Goal: Task Accomplishment & Management: Use online tool/utility

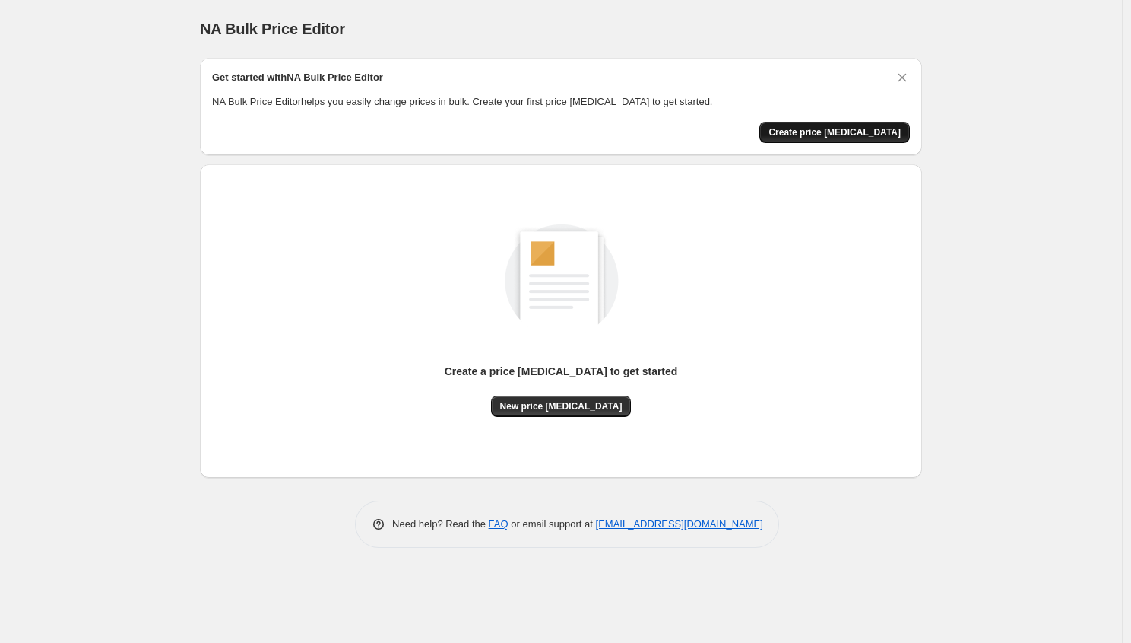
click at [853, 127] on span "Create price change job" at bounding box center [835, 132] width 132 height 12
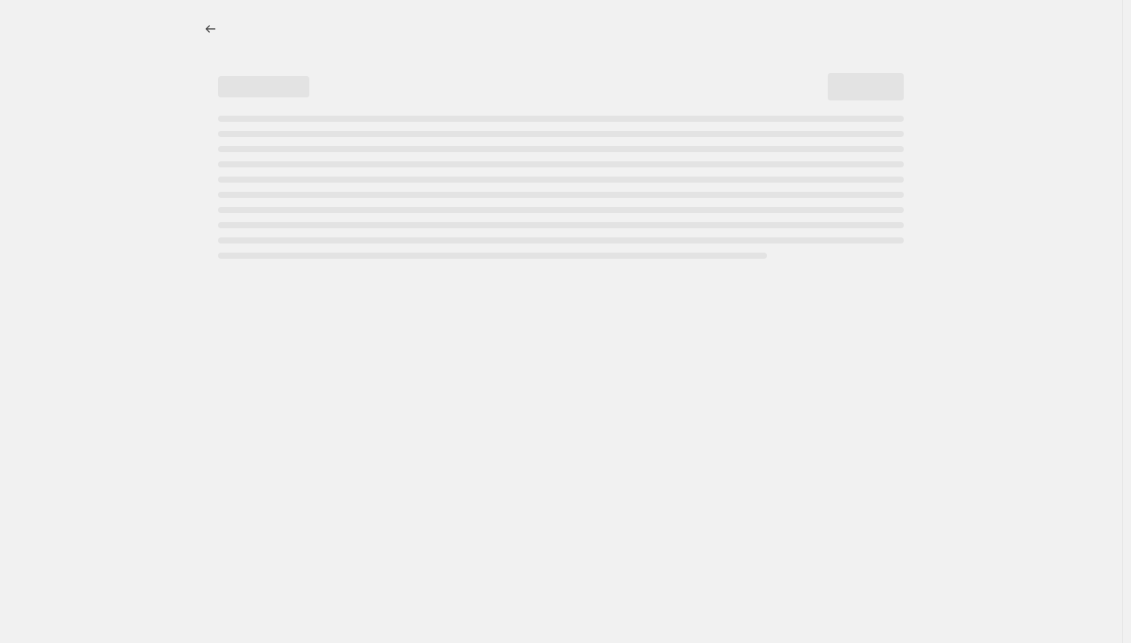
select select "percentage"
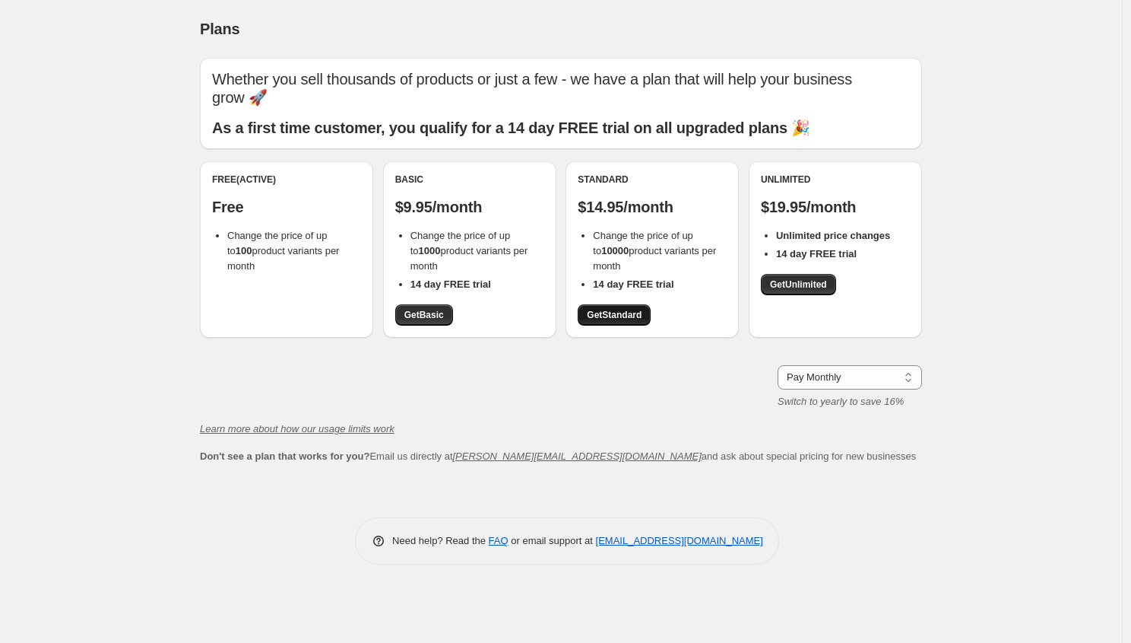
click at [628, 309] on span "Get Standard" at bounding box center [614, 315] width 55 height 12
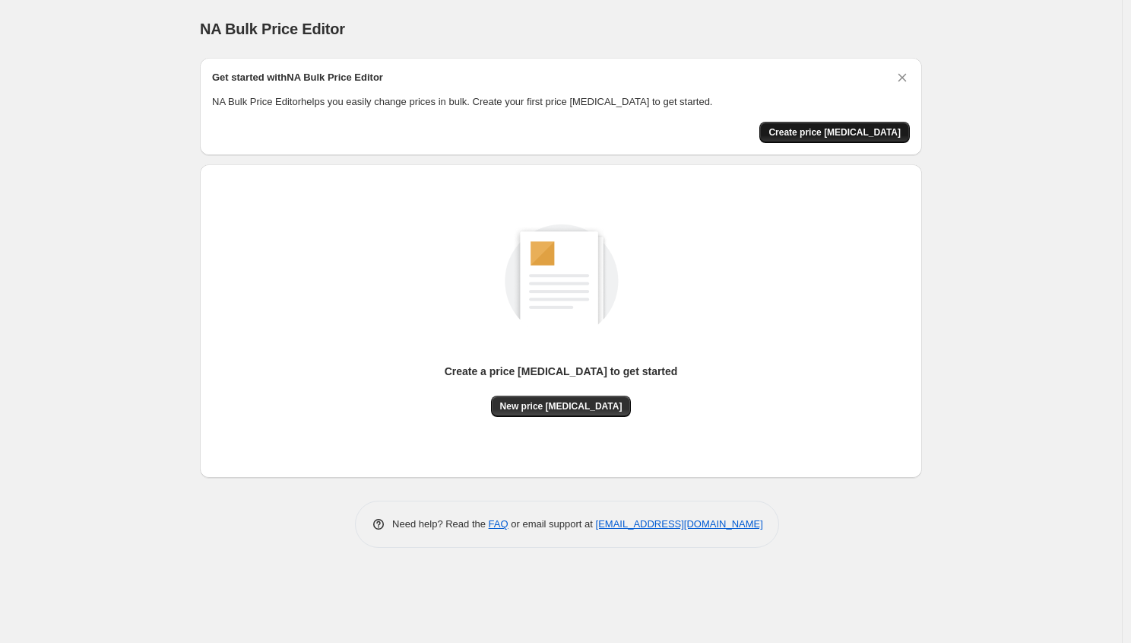
click at [852, 137] on span "Create price [MEDICAL_DATA]" at bounding box center [835, 132] width 132 height 12
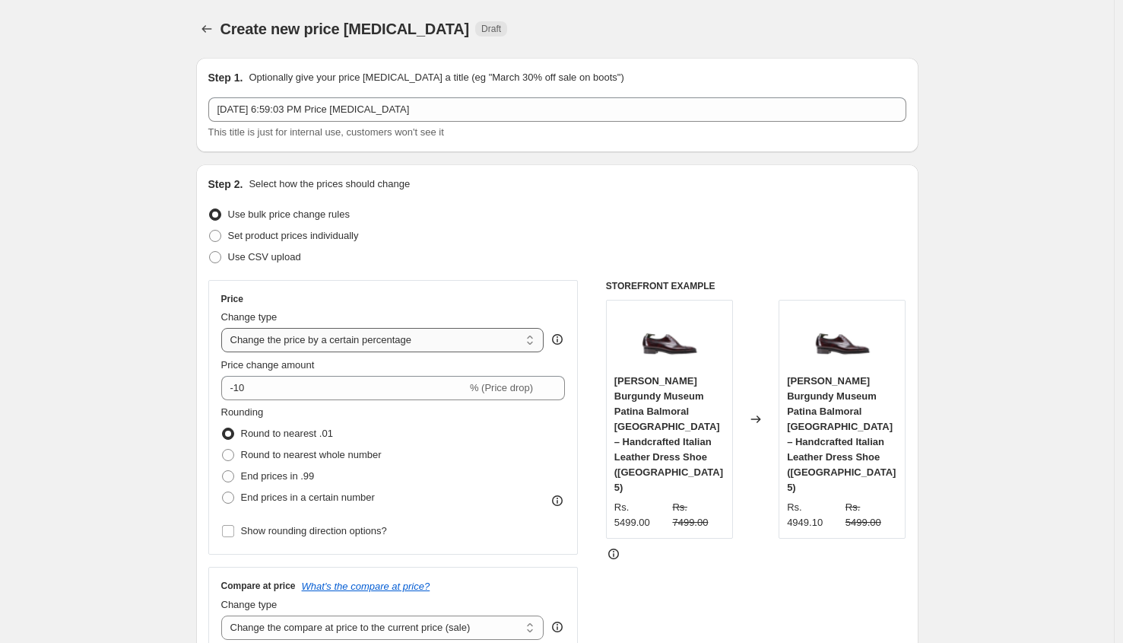
click at [465, 342] on select "Change the price to a certain amount Change the price by a certain amount Chang…" at bounding box center [382, 340] width 323 height 24
select select "pc"
type input "50"
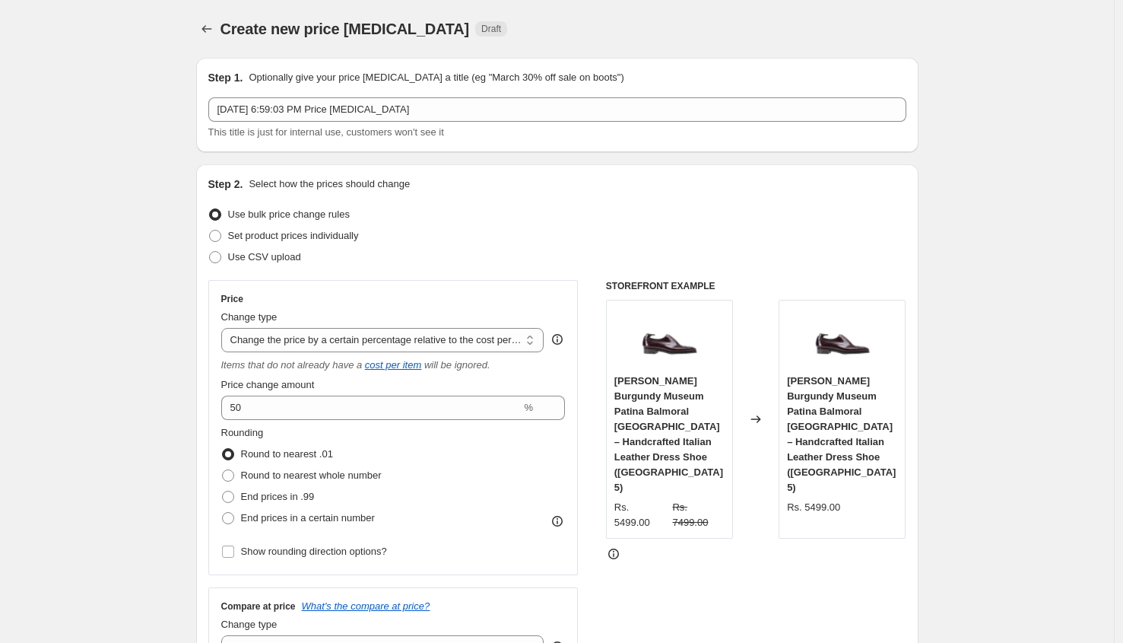
scroll to position [392, 0]
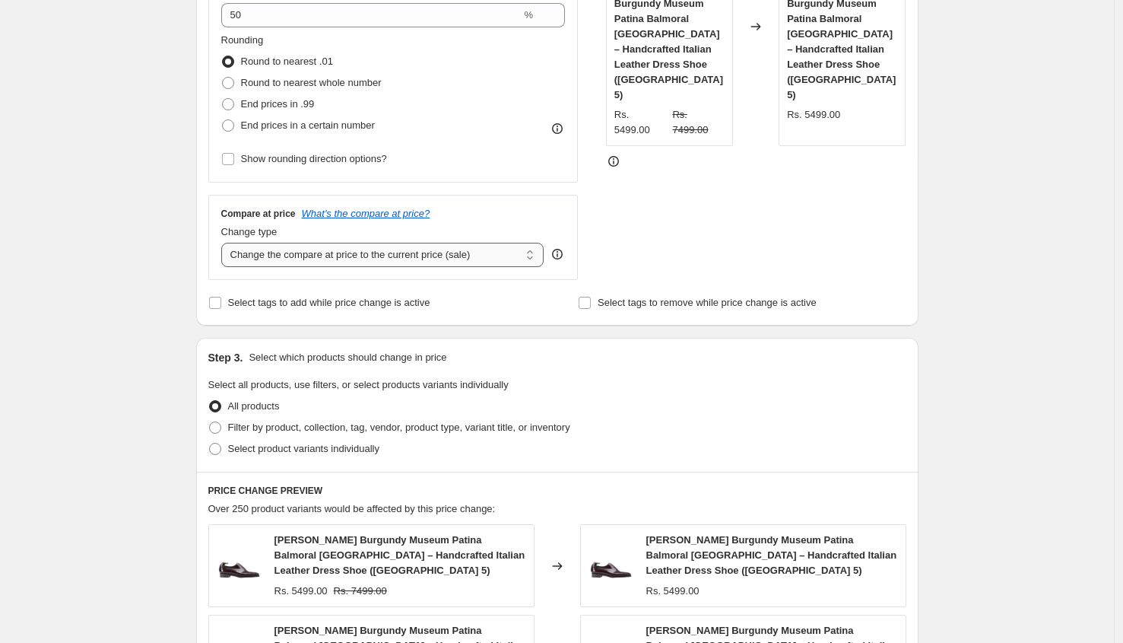
click at [481, 252] on select "Change the compare at price to the current price (sale) Change the compare at p…" at bounding box center [382, 255] width 323 height 24
select select "percentage"
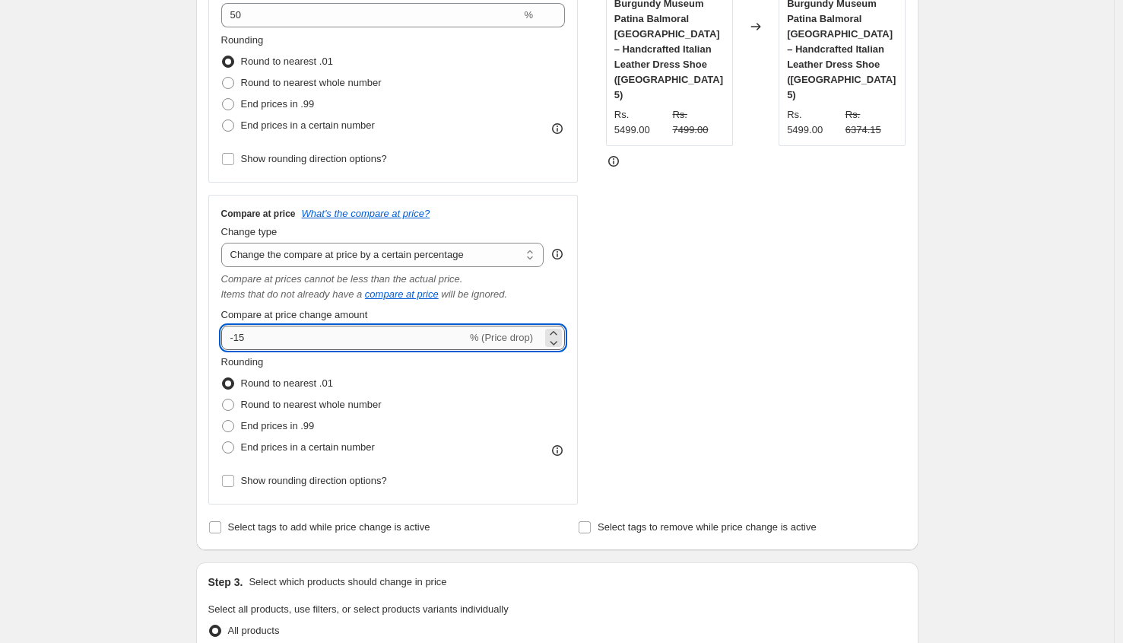
click at [299, 338] on input "-15" at bounding box center [344, 337] width 246 height 24
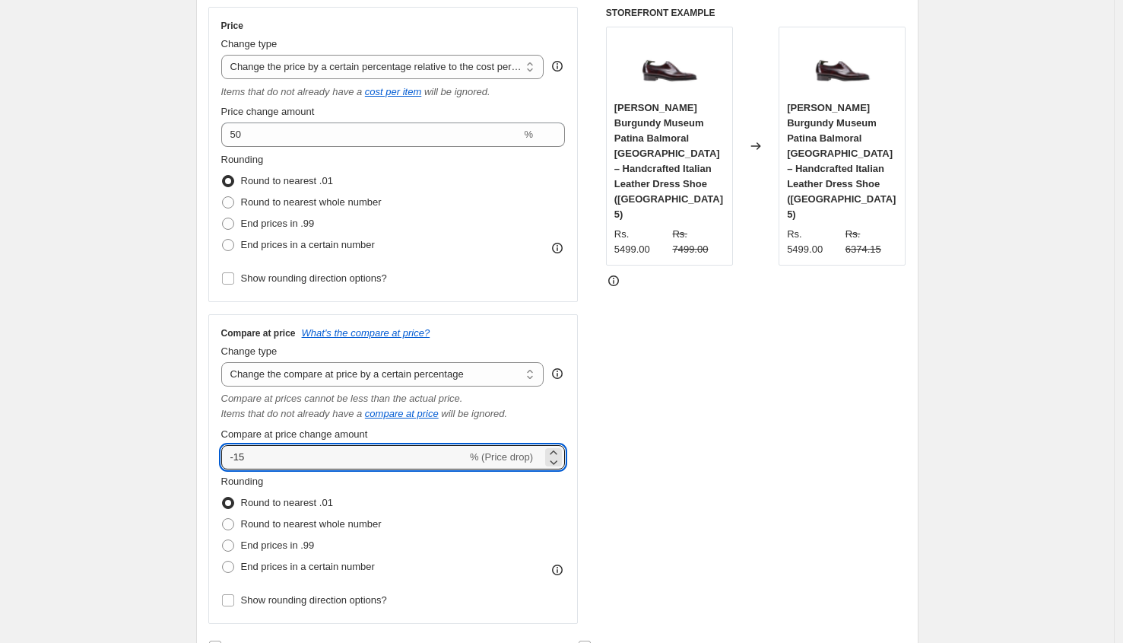
scroll to position [265, 0]
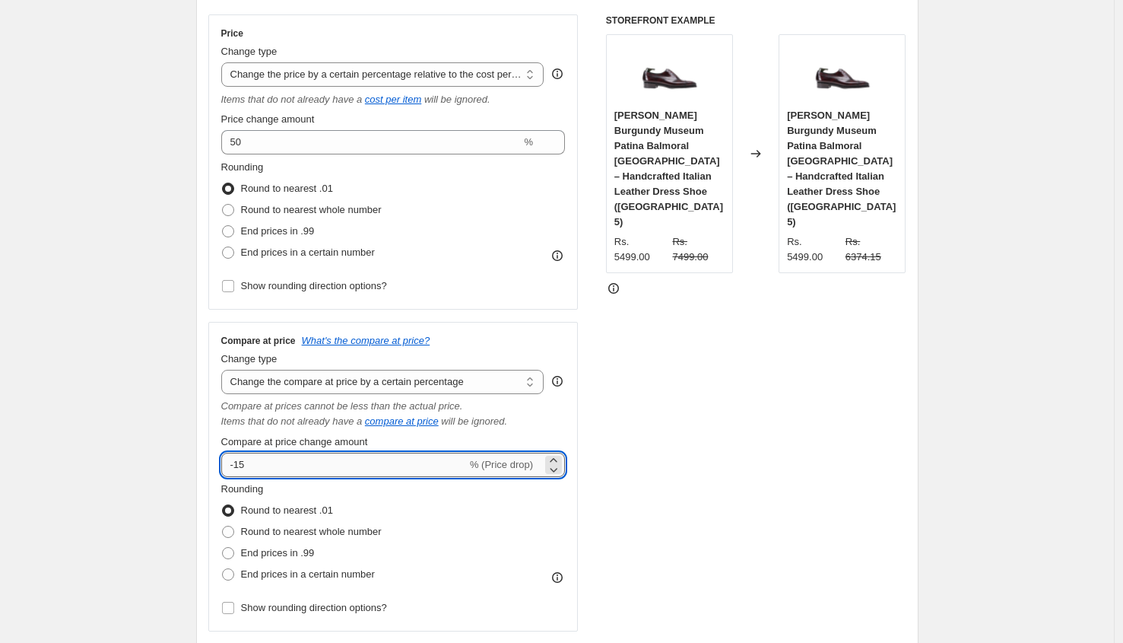
click at [298, 465] on input "-15" at bounding box center [344, 464] width 246 height 24
type input "50"
click at [655, 398] on div "STOREFRONT EXAMPLE Raj Singhs Burgundy Museum Patina Balmoral Oxford – Handcraf…" at bounding box center [756, 322] width 300 height 617
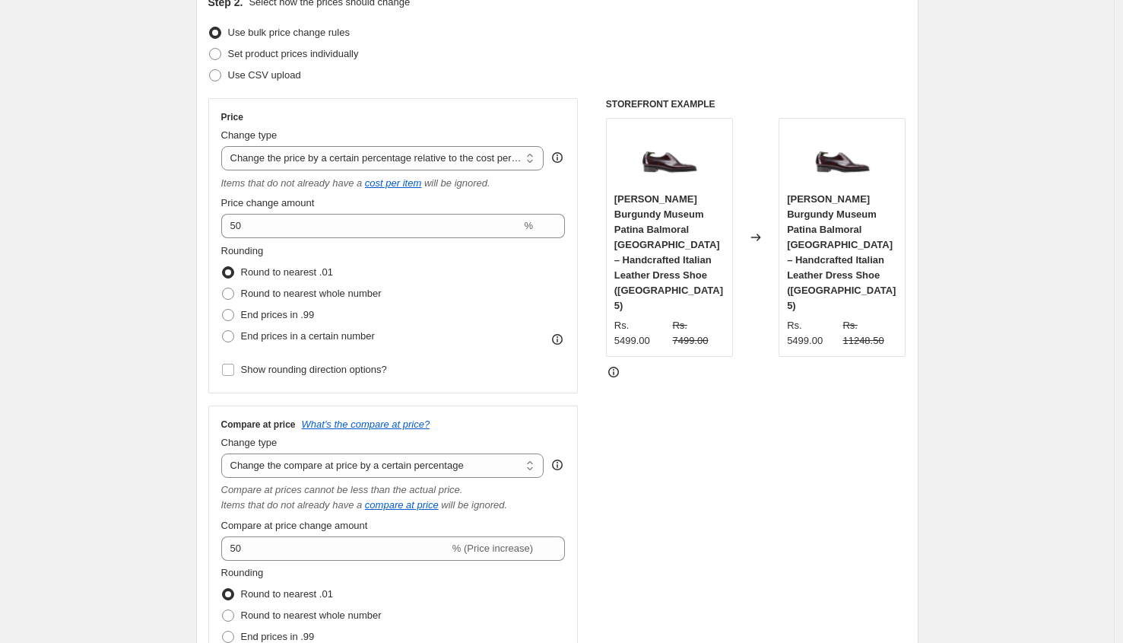
scroll to position [150, 0]
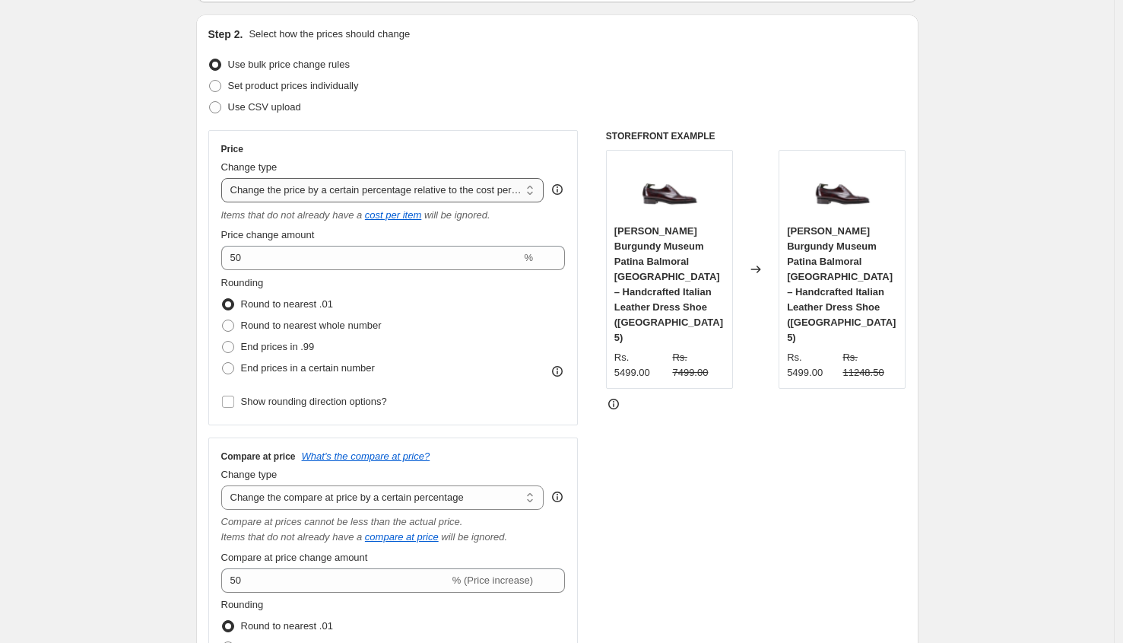
click at [374, 186] on select "Change the price to a certain amount Change the price by a certain amount Chang…" at bounding box center [382, 190] width 323 height 24
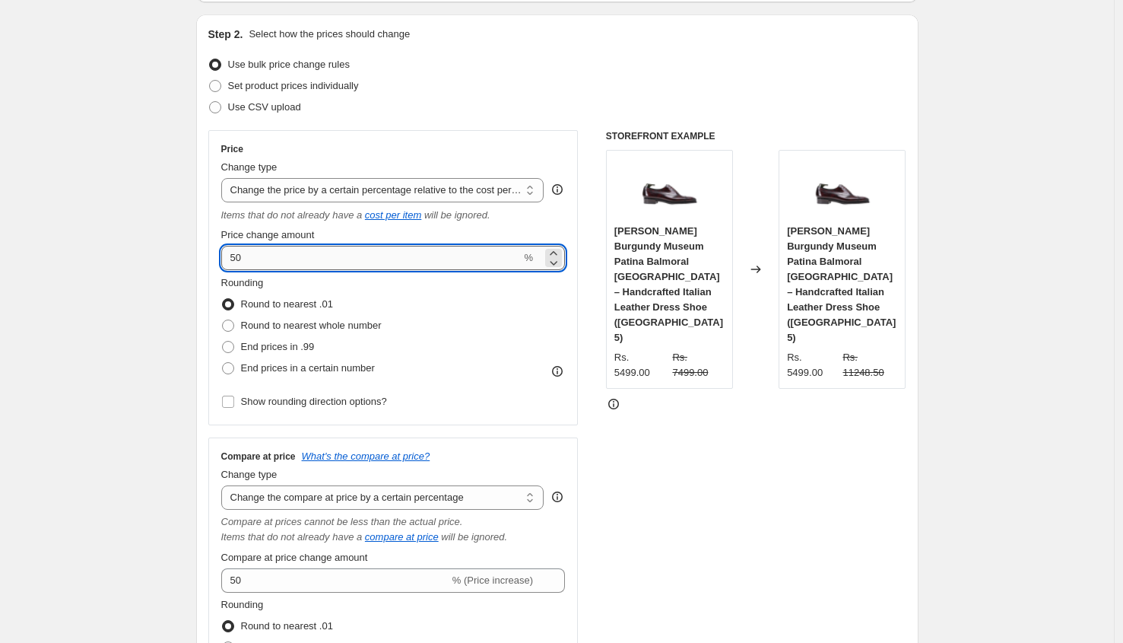
click at [478, 259] on input "50" at bounding box center [371, 258] width 300 height 24
type input "0"
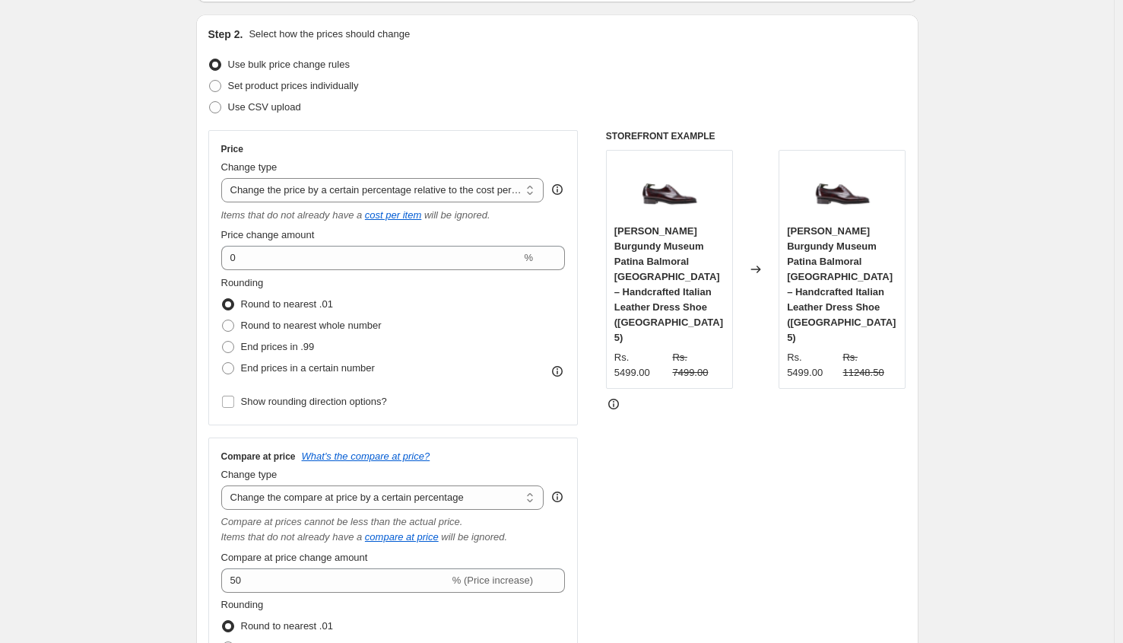
click at [785, 409] on div "STOREFRONT EXAMPLE Raj Singhs Burgundy Museum Patina Balmoral Oxford – Handcraf…" at bounding box center [756, 438] width 300 height 617
click at [455, 188] on select "Change the price to a certain amount Change the price by a certain amount Chang…" at bounding box center [382, 190] width 323 height 24
select select "no_change"
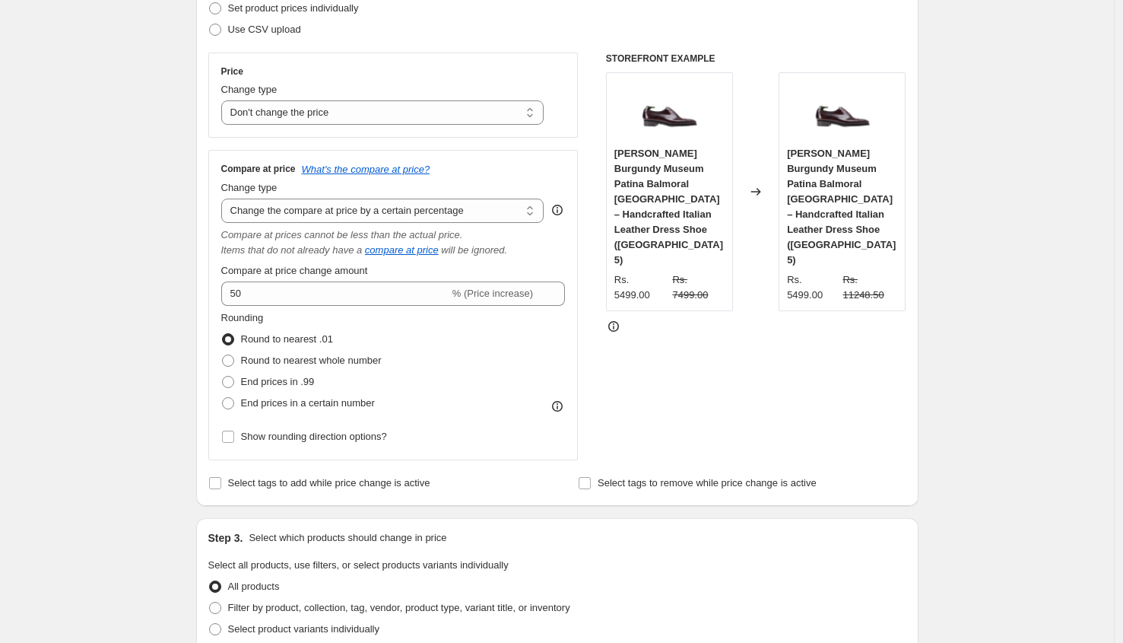
scroll to position [249, 0]
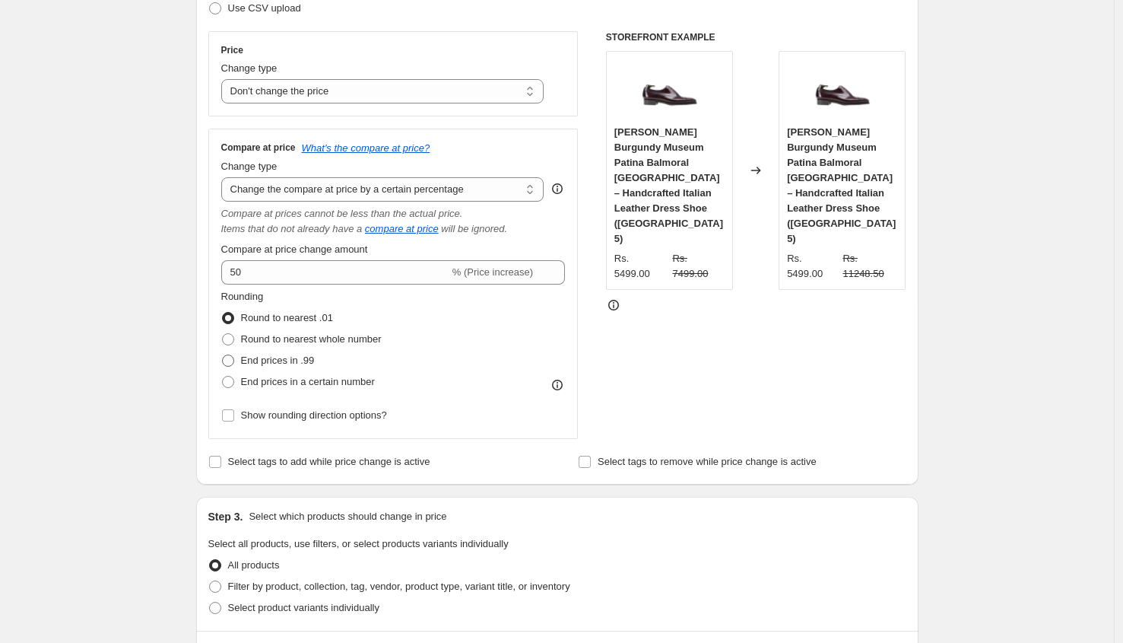
click at [234, 366] on span at bounding box center [228, 360] width 12 height 12
click at [223, 355] on input "End prices in .99" at bounding box center [222, 354] width 1 height 1
radio input "true"
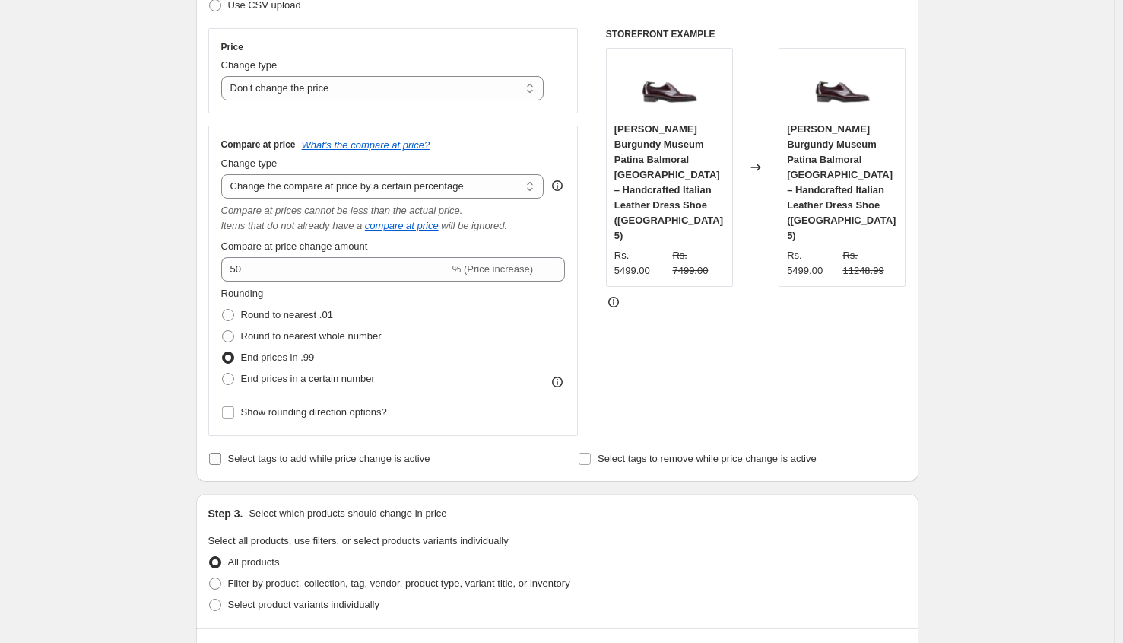
click at [221, 463] on input "Select tags to add while price change is active" at bounding box center [215, 458] width 12 height 12
checkbox input "true"
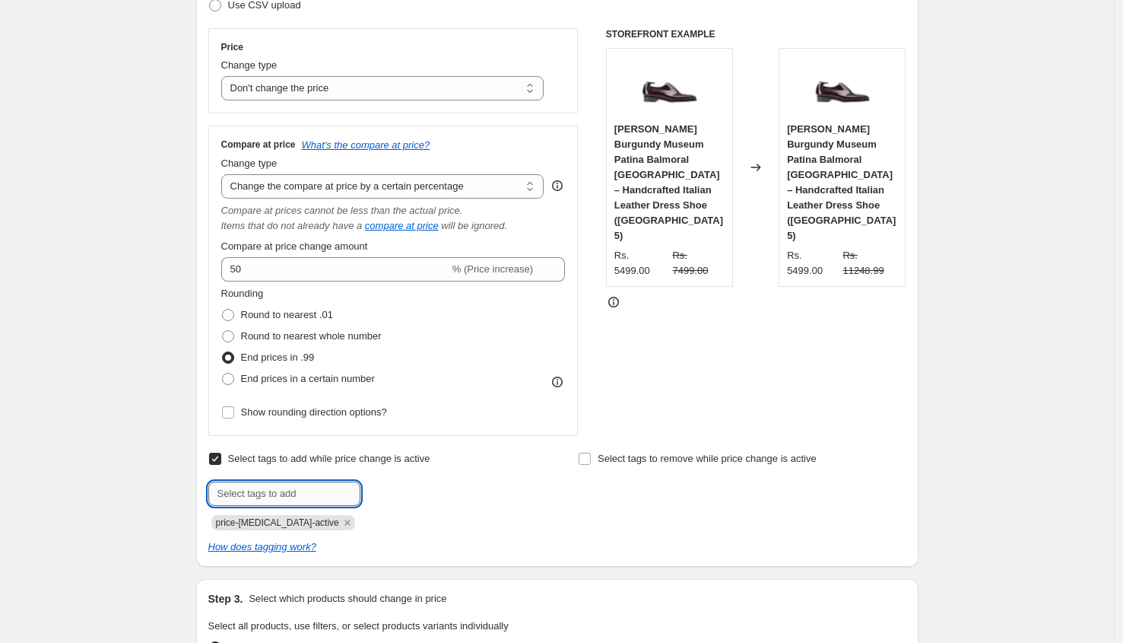
click at [293, 489] on input "text" at bounding box center [284, 493] width 152 height 24
type input "cp50"
click at [410, 486] on button "Add cp50" at bounding box center [393, 491] width 59 height 21
click at [341, 522] on icon "Remove price-change-job-active" at bounding box center [348, 523] width 14 height 14
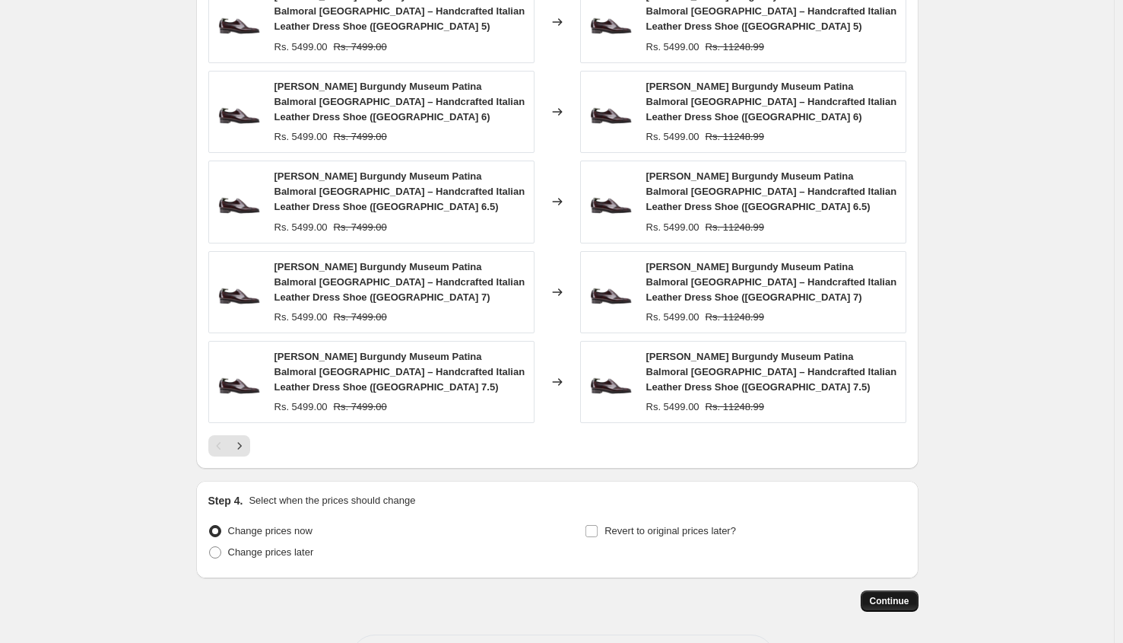
scroll to position [1047, 0]
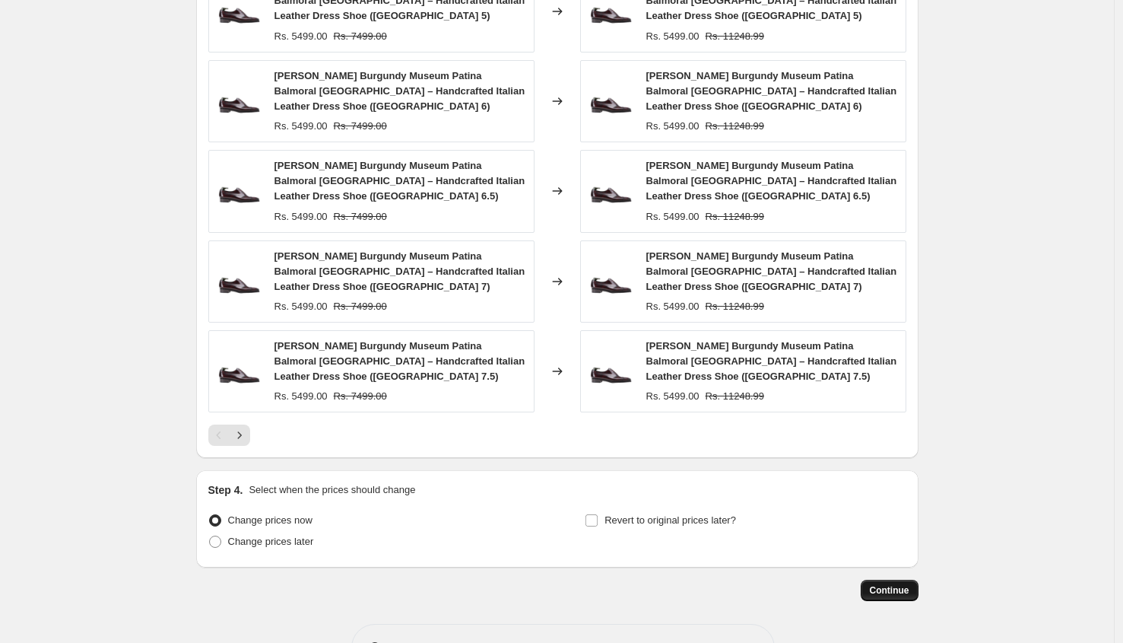
click at [904, 590] on span "Continue" at bounding box center [890, 590] width 40 height 12
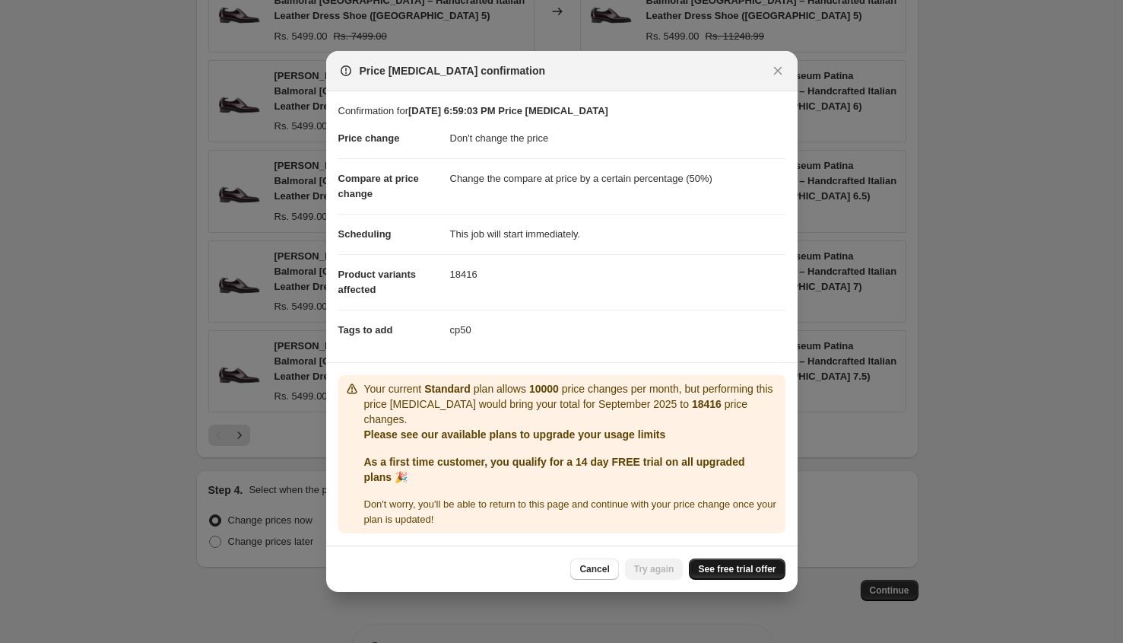
click at [741, 570] on span "See free trial offer" at bounding box center [737, 569] width 78 height 12
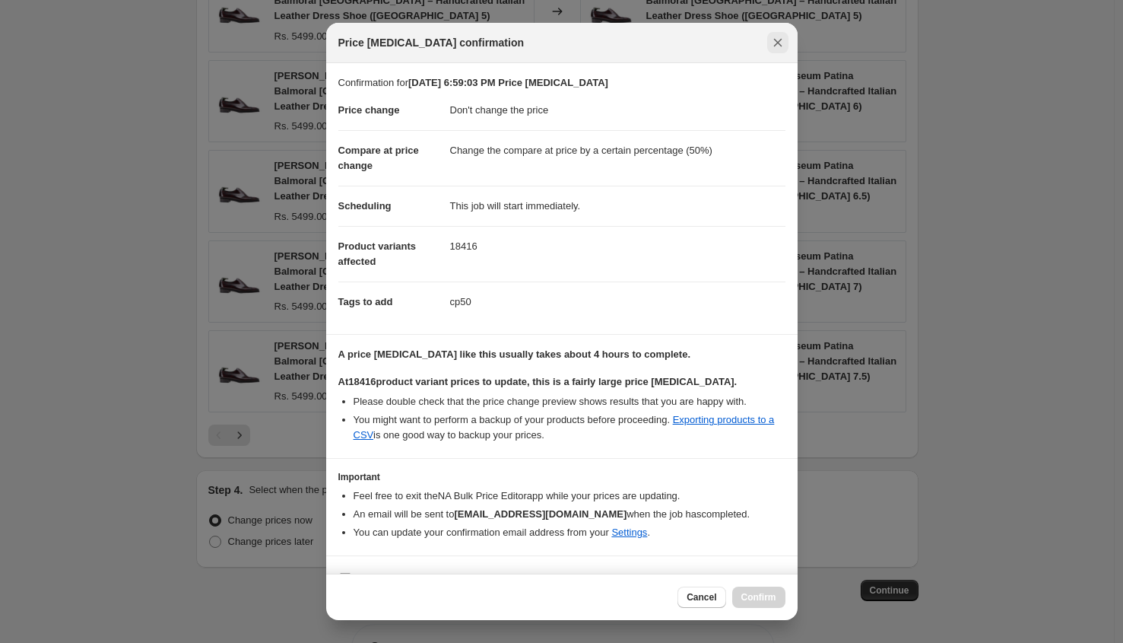
click at [774, 43] on icon "Close" at bounding box center [777, 42] width 15 height 15
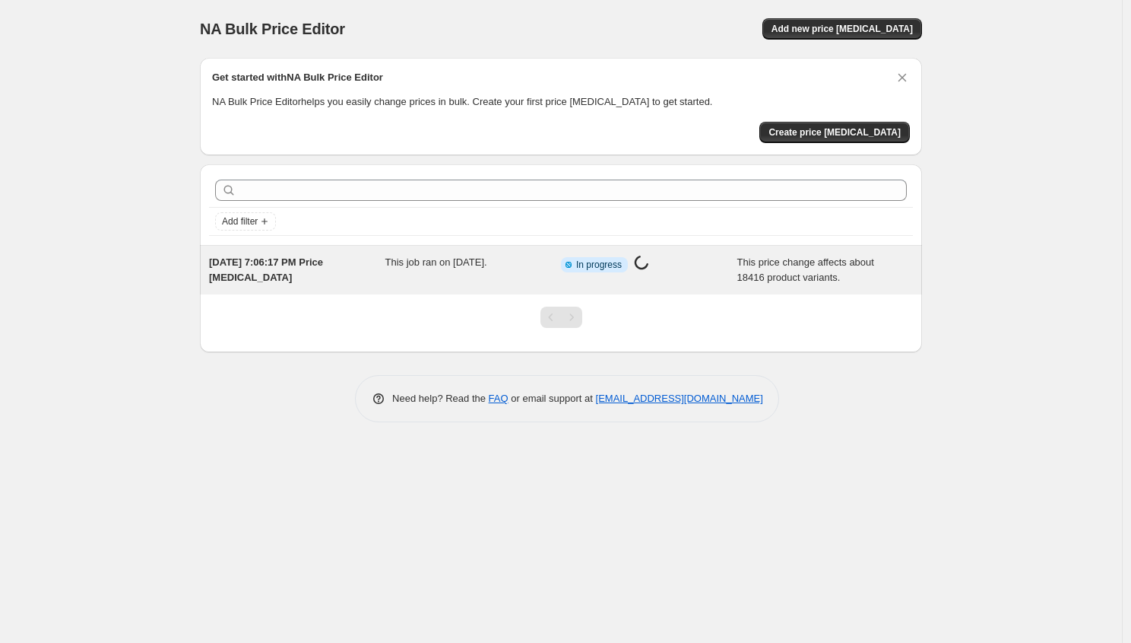
click at [242, 276] on span "[DATE] 7:06:17 PM Price [MEDICAL_DATA]" at bounding box center [266, 269] width 114 height 27
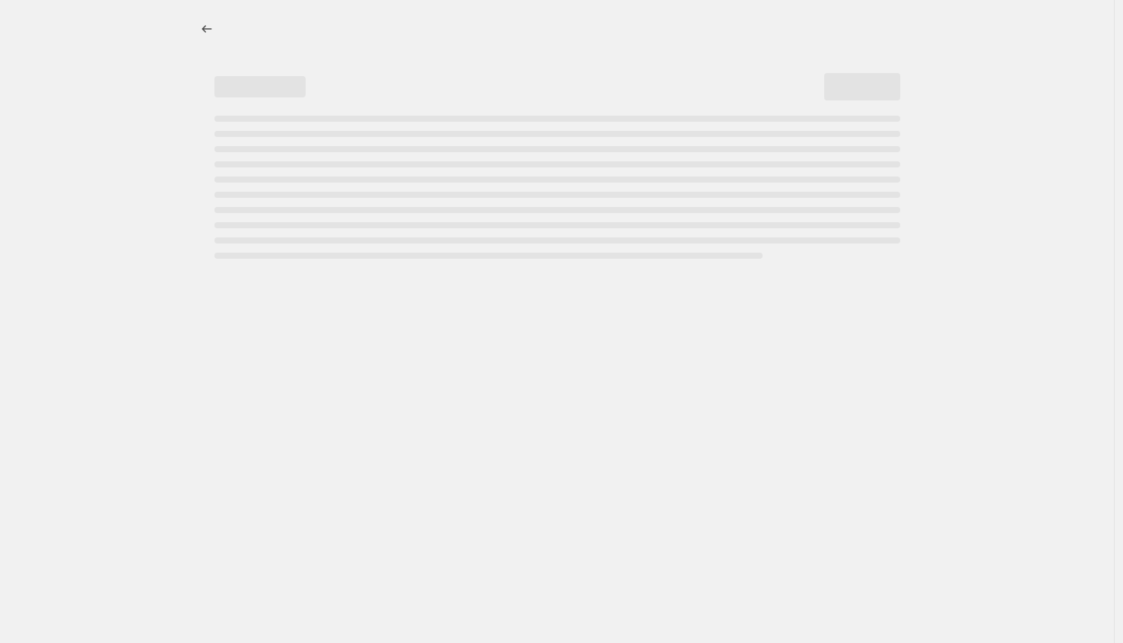
select select "no_change"
select select "percentage"
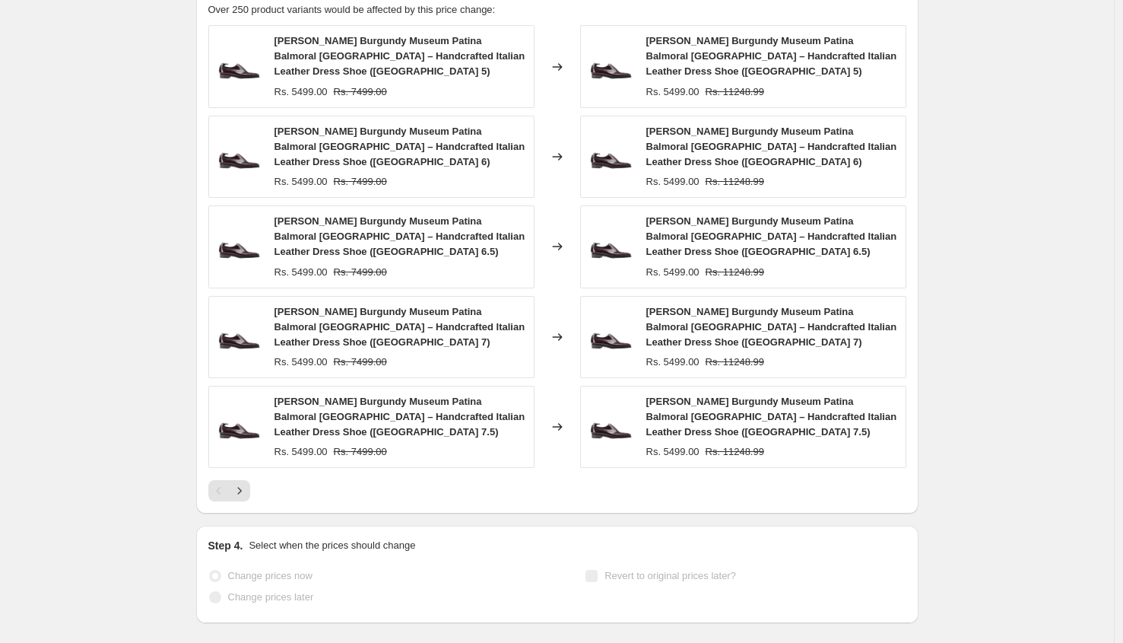
scroll to position [1090, 0]
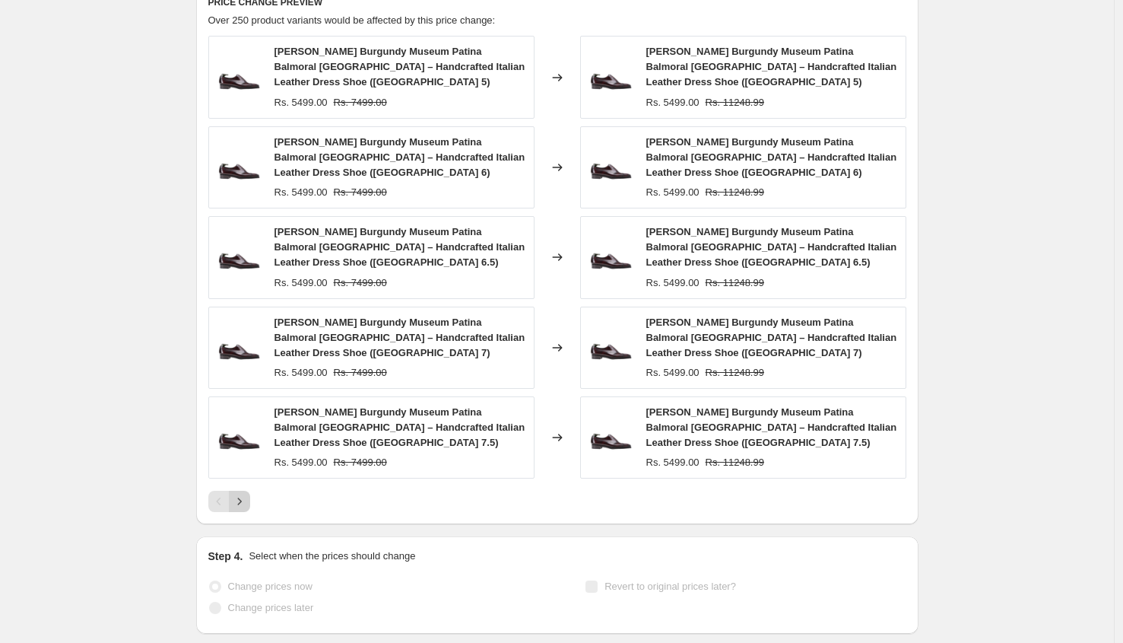
click at [244, 505] on icon "Next" at bounding box center [239, 501] width 15 height 15
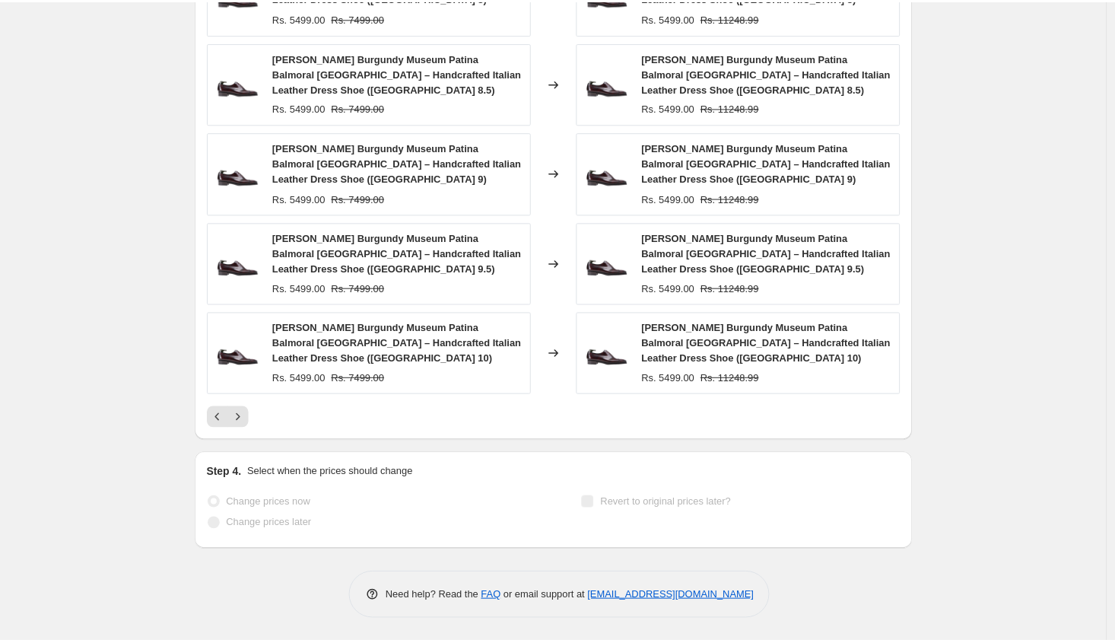
scroll to position [664, 0]
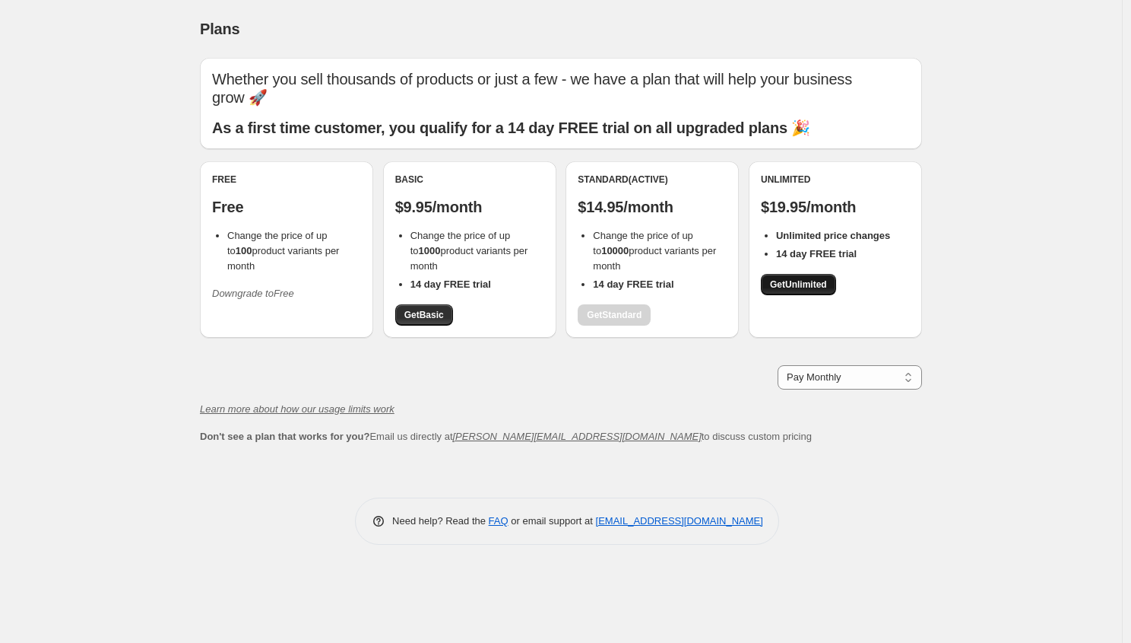
click at [811, 278] on span "Get Unlimited" at bounding box center [798, 284] width 57 height 12
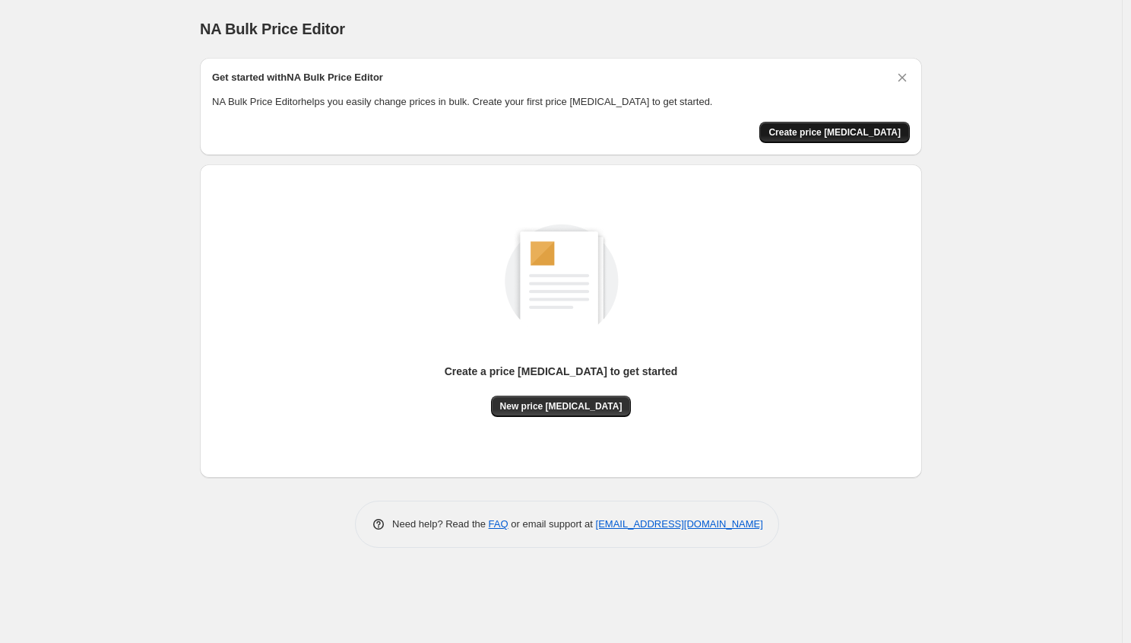
click at [849, 134] on span "Create price [MEDICAL_DATA]" at bounding box center [835, 132] width 132 height 12
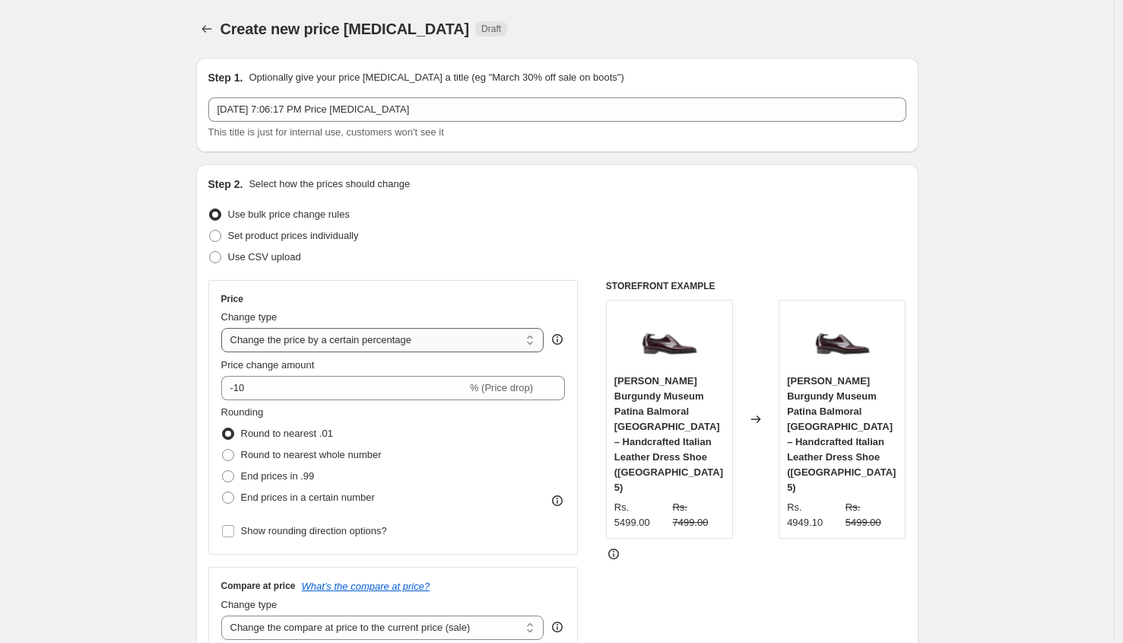
click at [468, 339] on select "Change the price to a certain amount Change the price by a certain amount Chang…" at bounding box center [382, 340] width 323 height 24
select select "no_change"
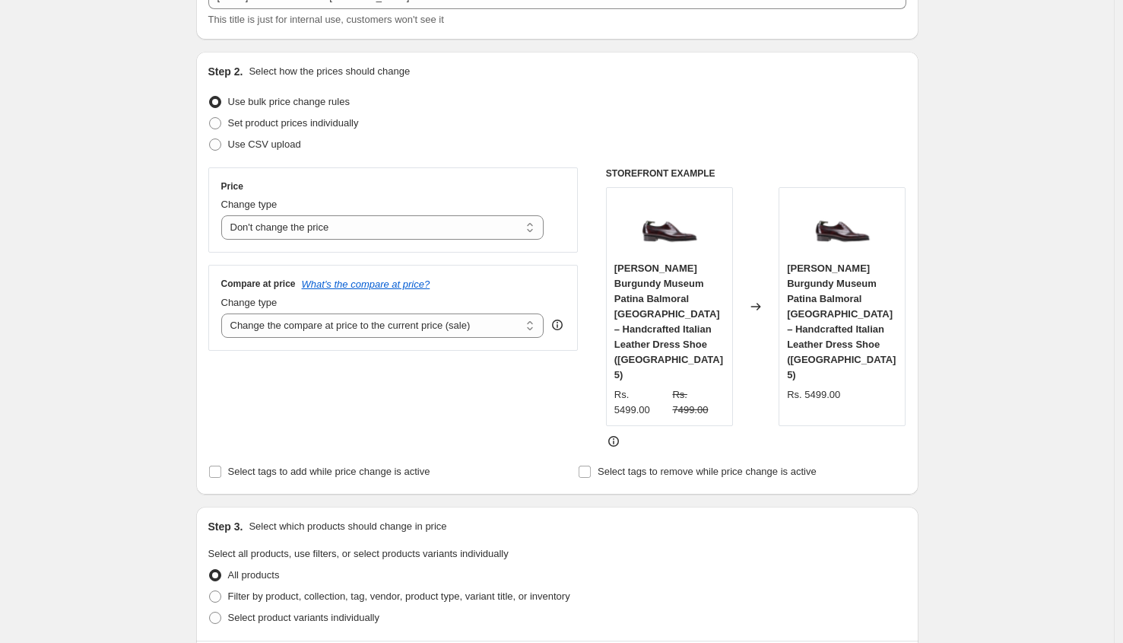
scroll to position [118, 0]
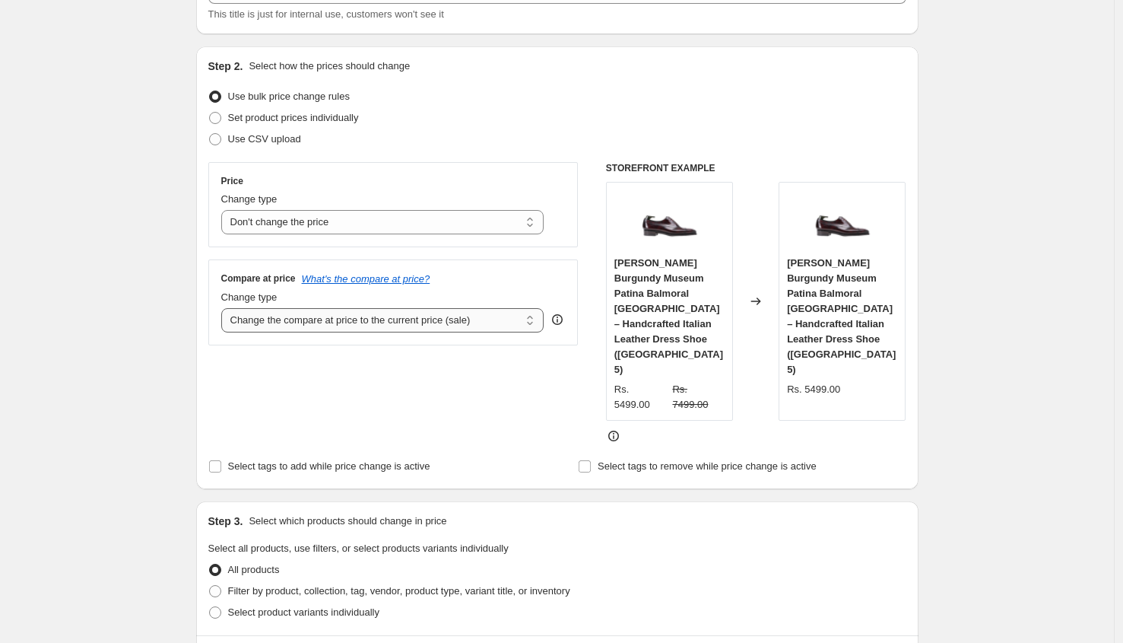
click at [480, 326] on select "Change the compare at price to the current price (sale) Change the compare at p…" at bounding box center [382, 320] width 323 height 24
select select "percentage"
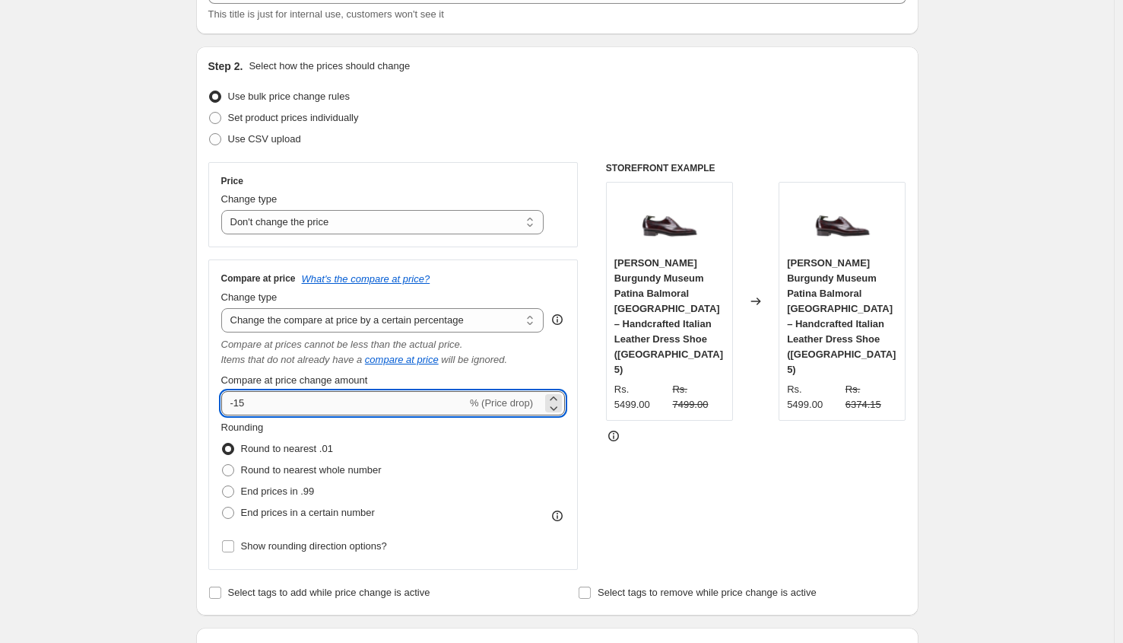
click at [295, 409] on input "-15" at bounding box center [344, 403] width 246 height 24
type input "50"
click at [234, 494] on span at bounding box center [228, 491] width 12 height 12
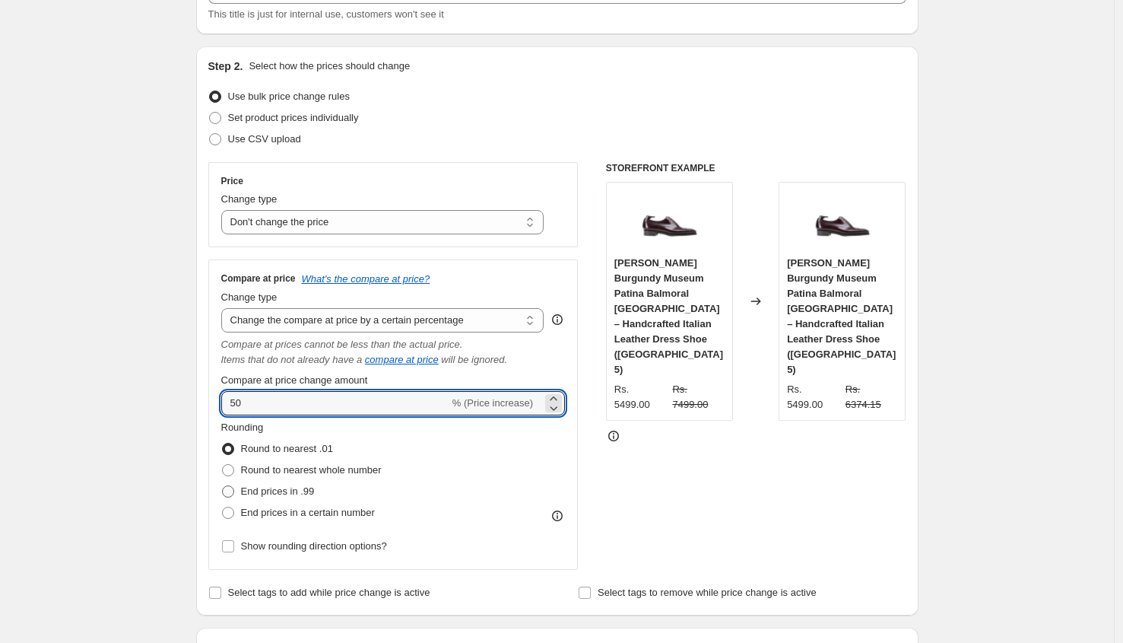
click at [223, 486] on input "End prices in .99" at bounding box center [222, 485] width 1 height 1
radio input "true"
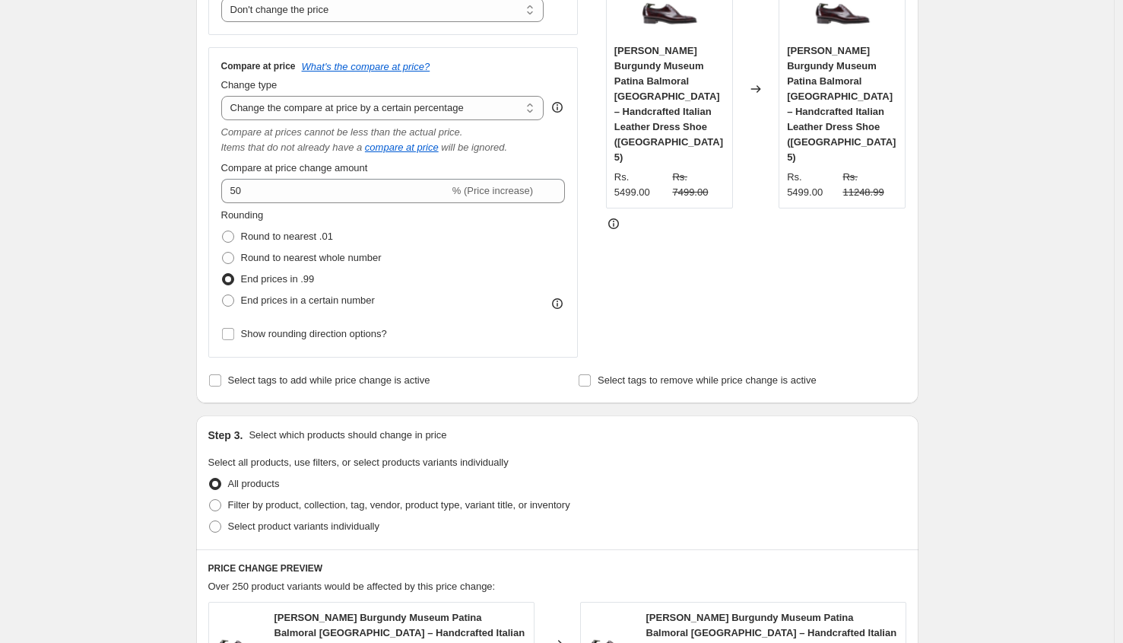
scroll to position [328, 0]
click at [220, 385] on input "Select tags to add while price change is active" at bounding box center [215, 382] width 12 height 12
checkbox input "true"
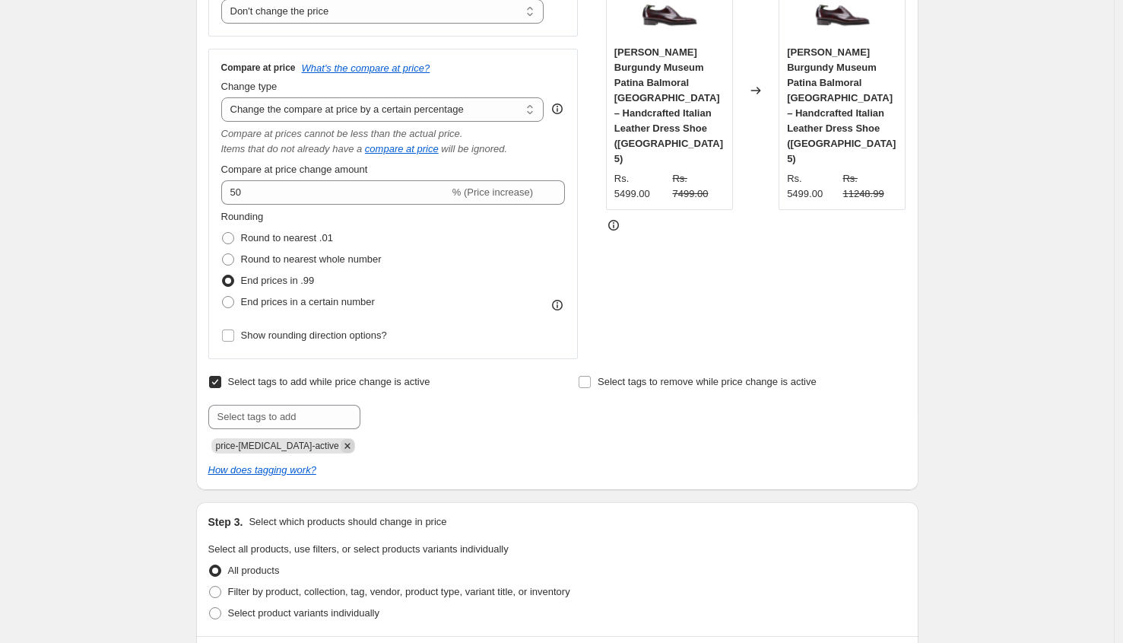
click at [341, 447] on icon "Remove price-change-job-active" at bounding box center [348, 446] width 14 height 14
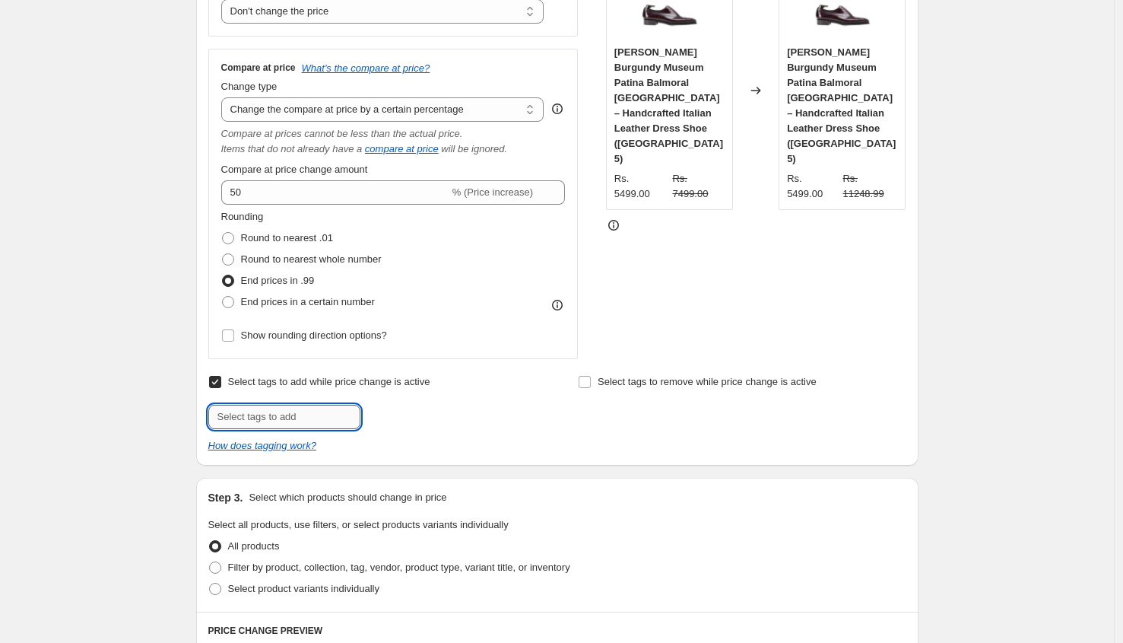
click at [267, 424] on input "text" at bounding box center [284, 417] width 152 height 24
type input "cp50A"
click at [404, 417] on span "cp50A" at bounding box center [406, 415] width 27 height 11
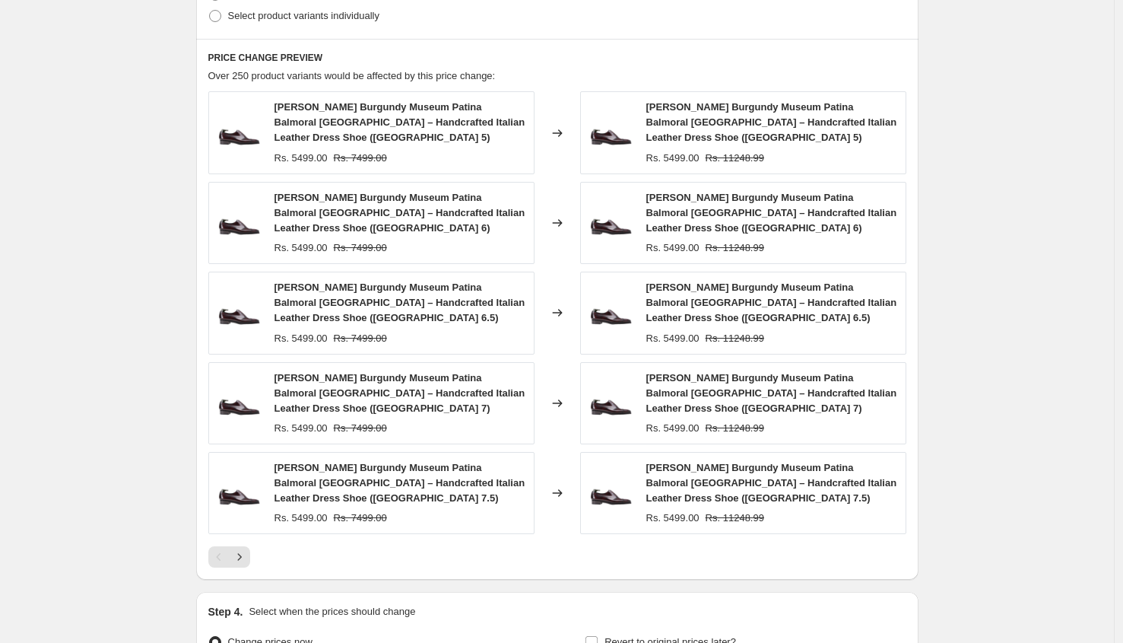
scroll to position [1098, 0]
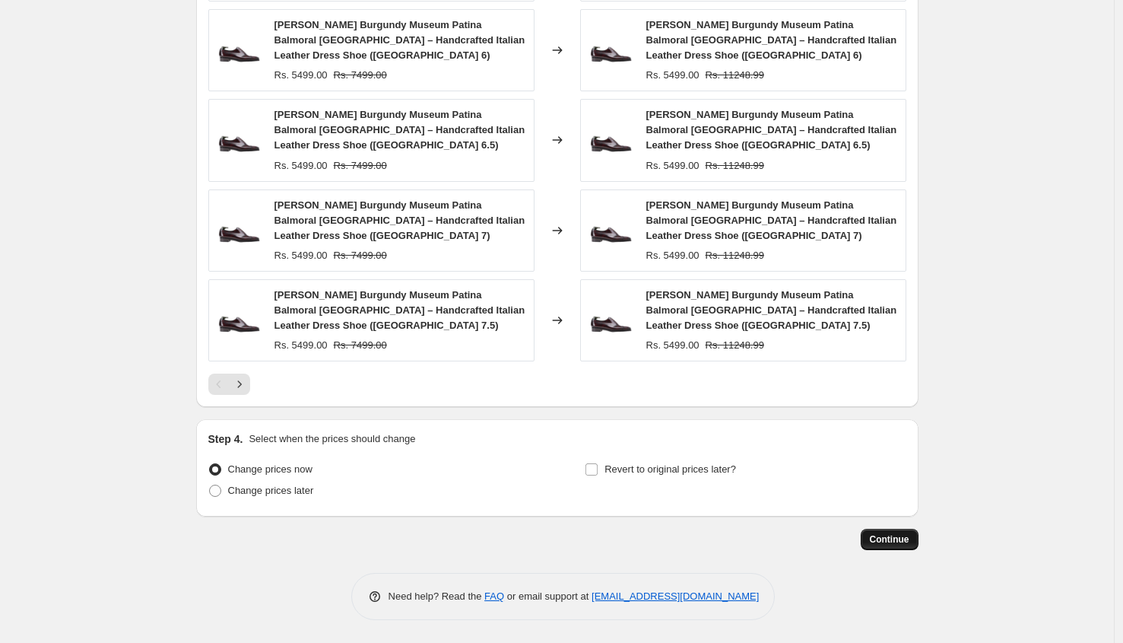
click at [899, 537] on span "Continue" at bounding box center [890, 539] width 40 height 12
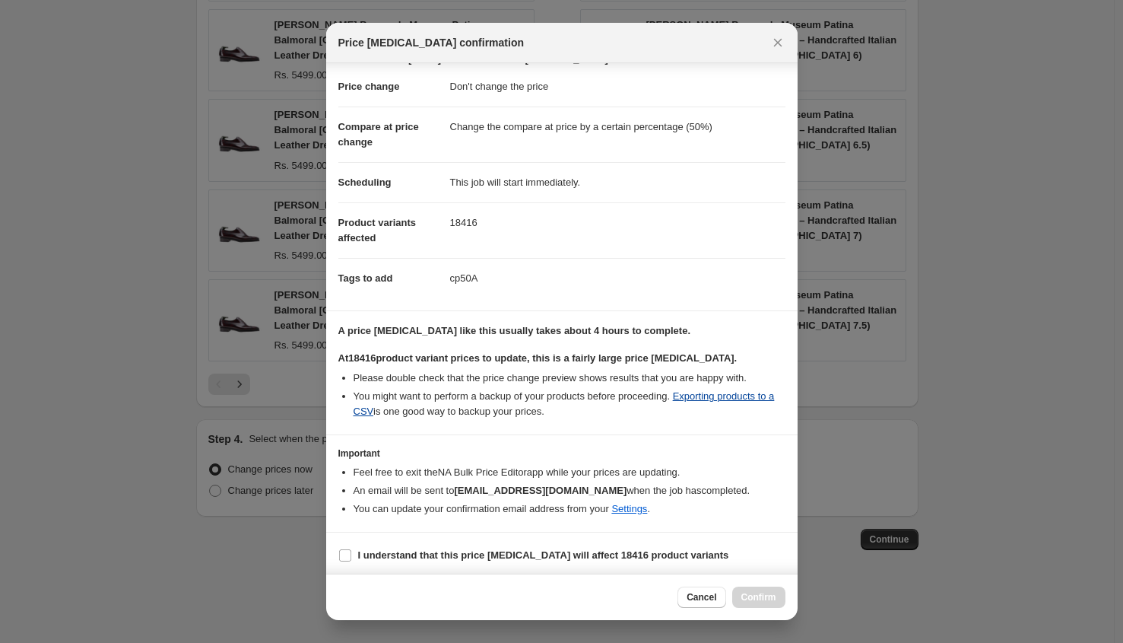
scroll to position [28, 0]
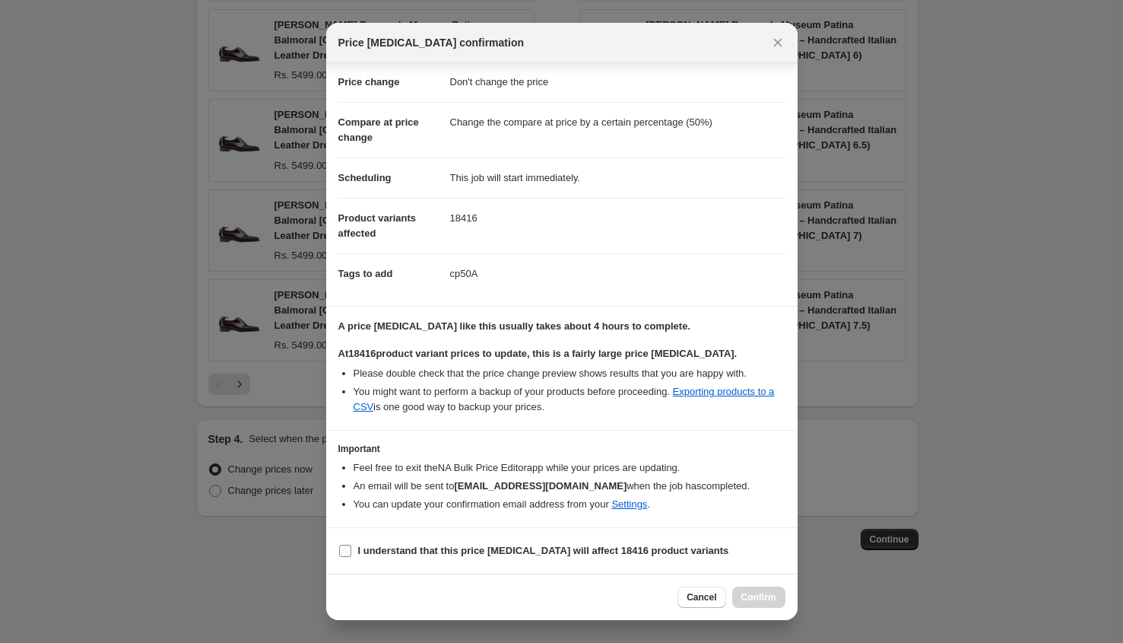
click at [370, 547] on b "I understand that this price change job will affect 18416 product variants" at bounding box center [543, 549] width 371 height 11
click at [351, 547] on input "I understand that this price change job will affect 18416 product variants" at bounding box center [345, 550] width 12 height 12
checkbox input "true"
click at [767, 596] on span "Confirm" at bounding box center [758, 597] width 35 height 12
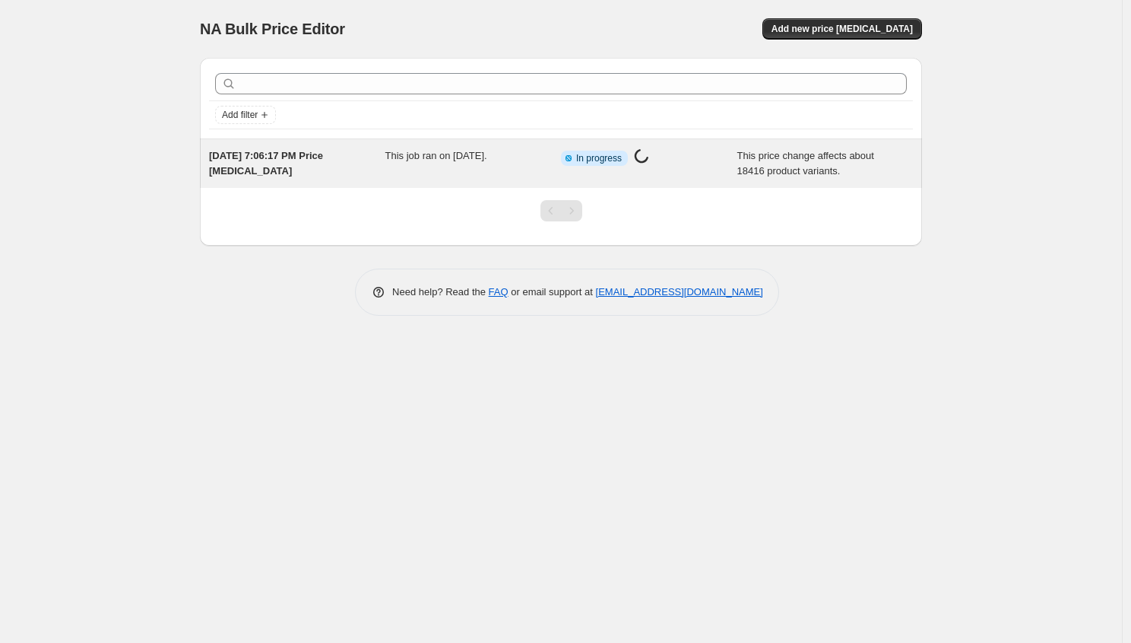
click at [380, 177] on div "[DATE] 7:06:17 PM Price [MEDICAL_DATA]" at bounding box center [297, 163] width 176 height 30
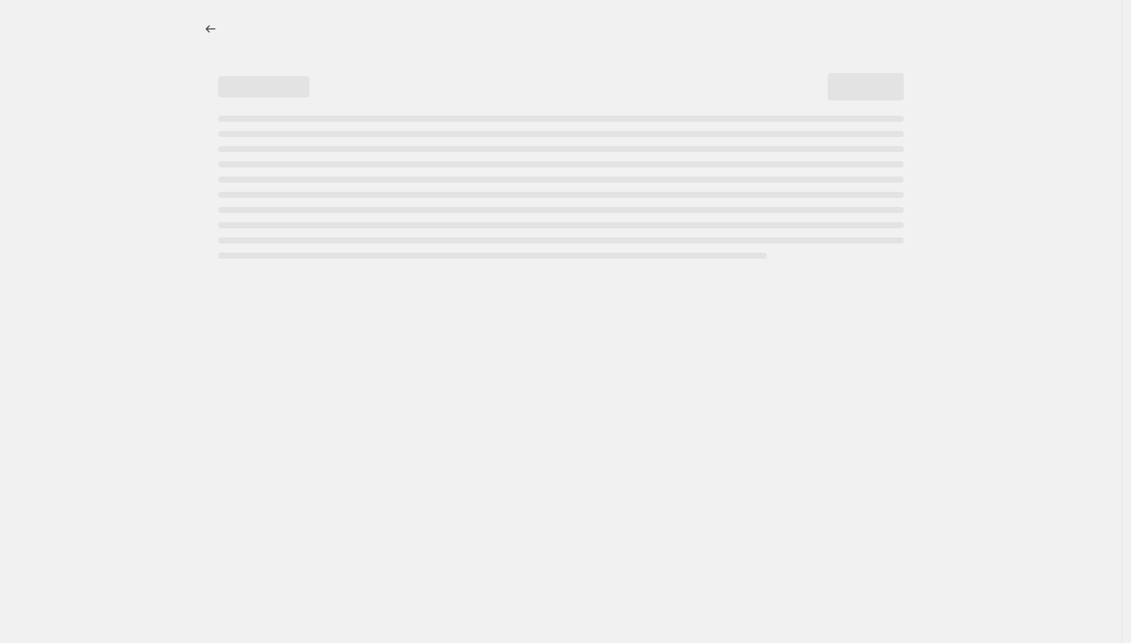
select select "no_change"
select select "percentage"
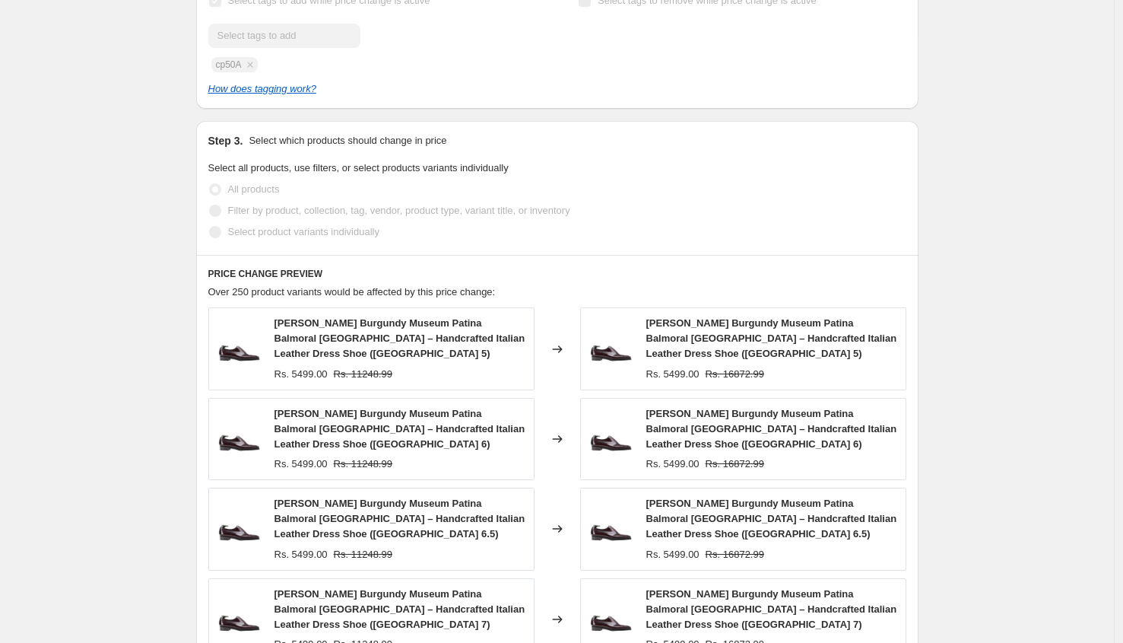
scroll to position [808, 0]
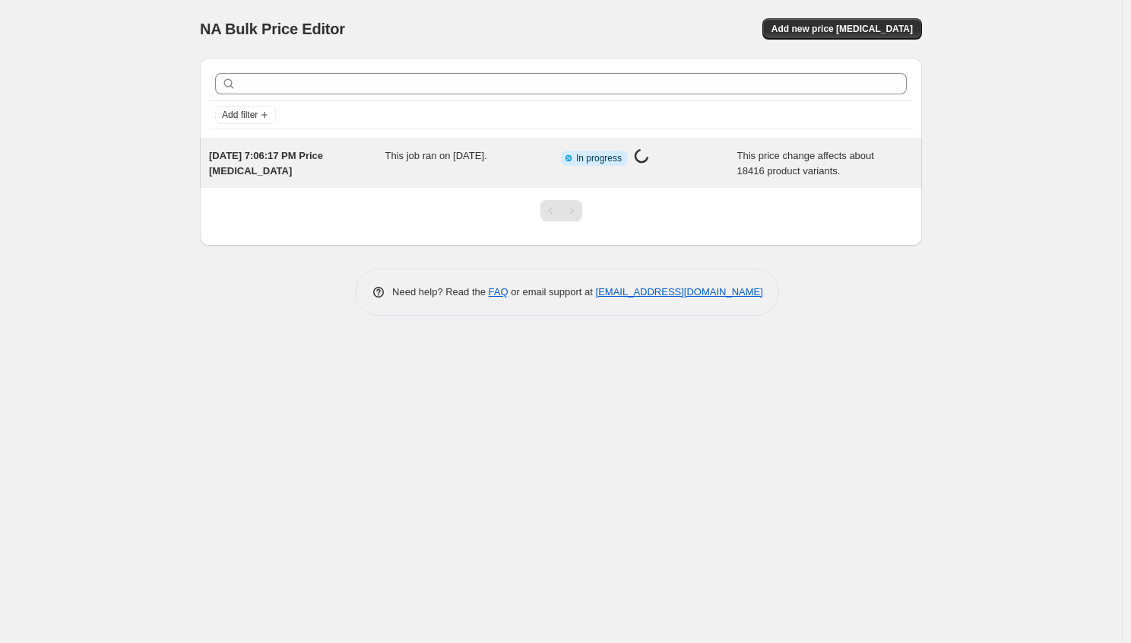
click at [417, 157] on span "This job ran on [DATE]." at bounding box center [437, 155] width 102 height 11
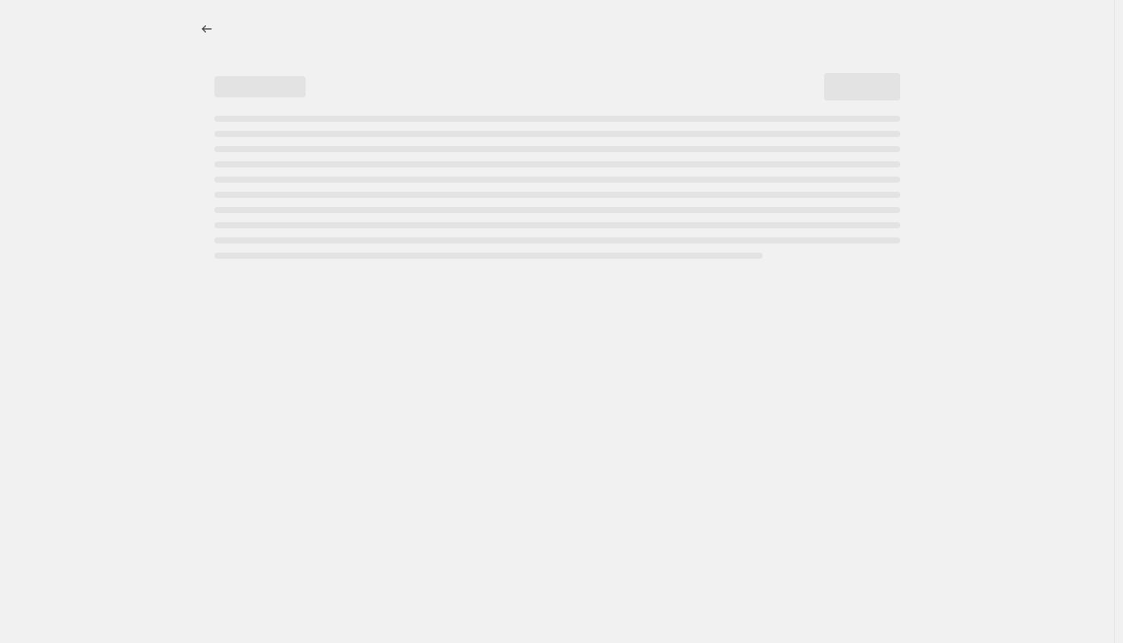
select select "no_change"
select select "percentage"
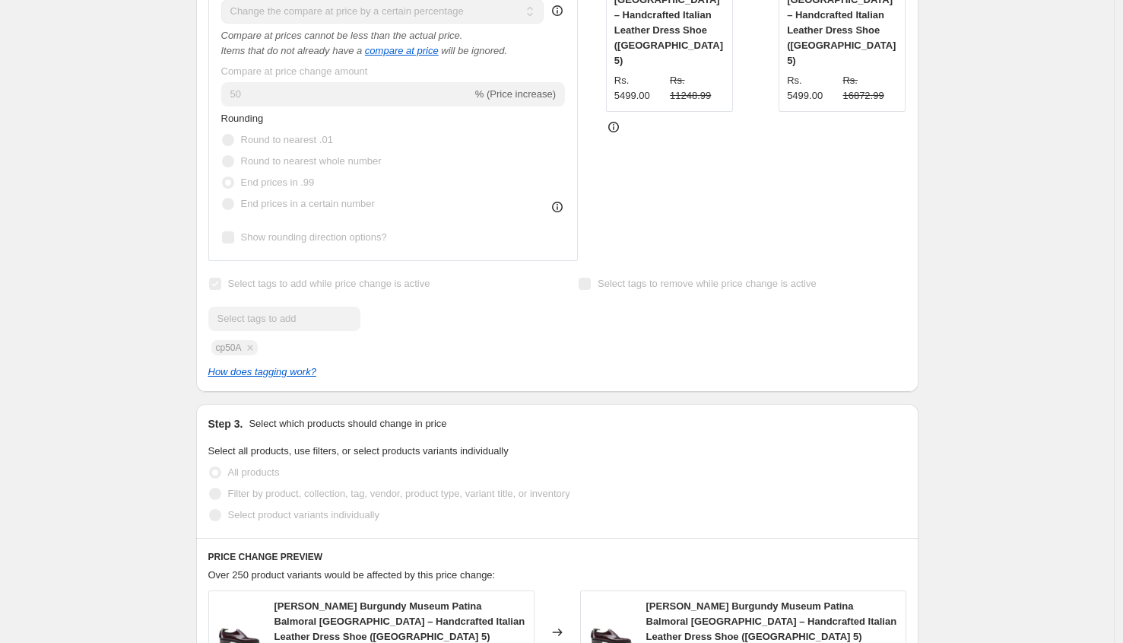
scroll to position [817, 0]
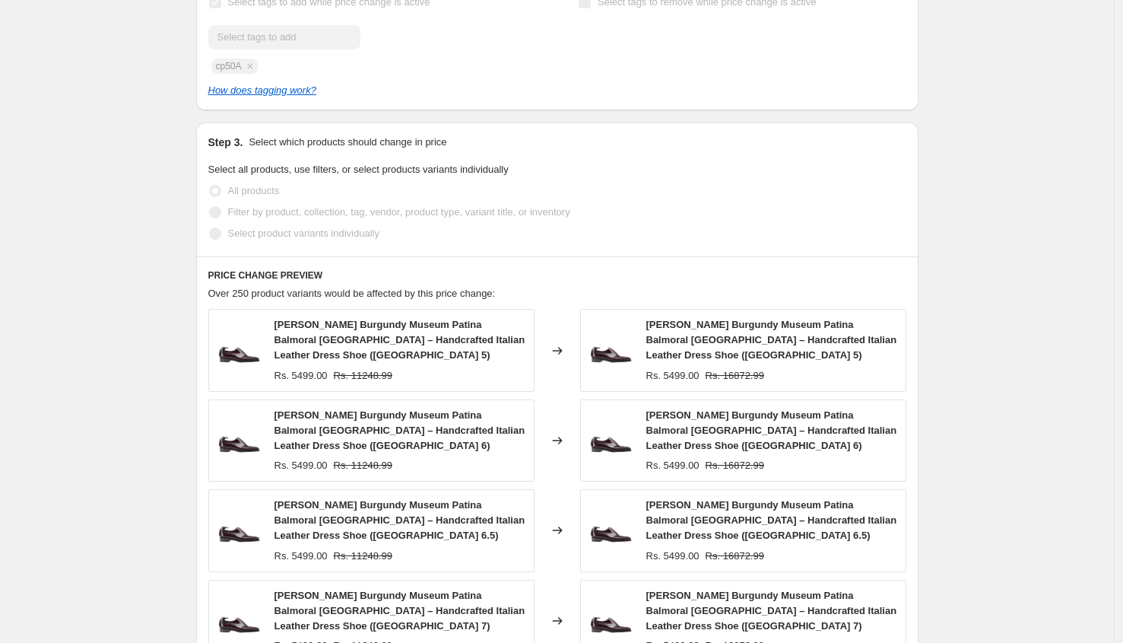
click at [718, 376] on strike "Rs. 16872.99" at bounding box center [735, 375] width 59 height 15
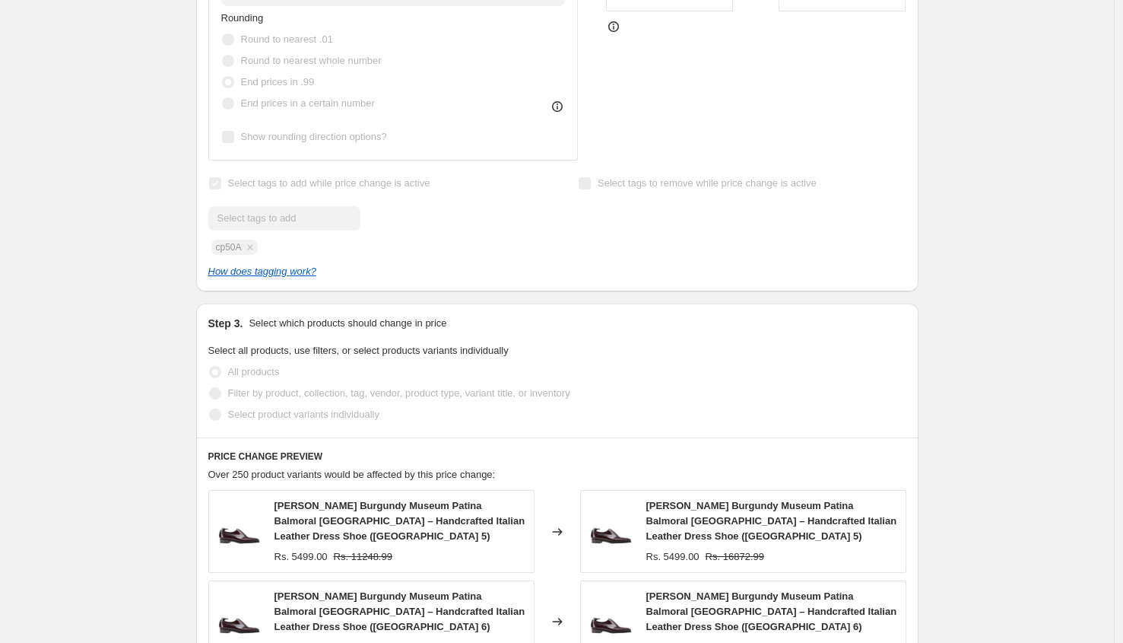
scroll to position [638, 0]
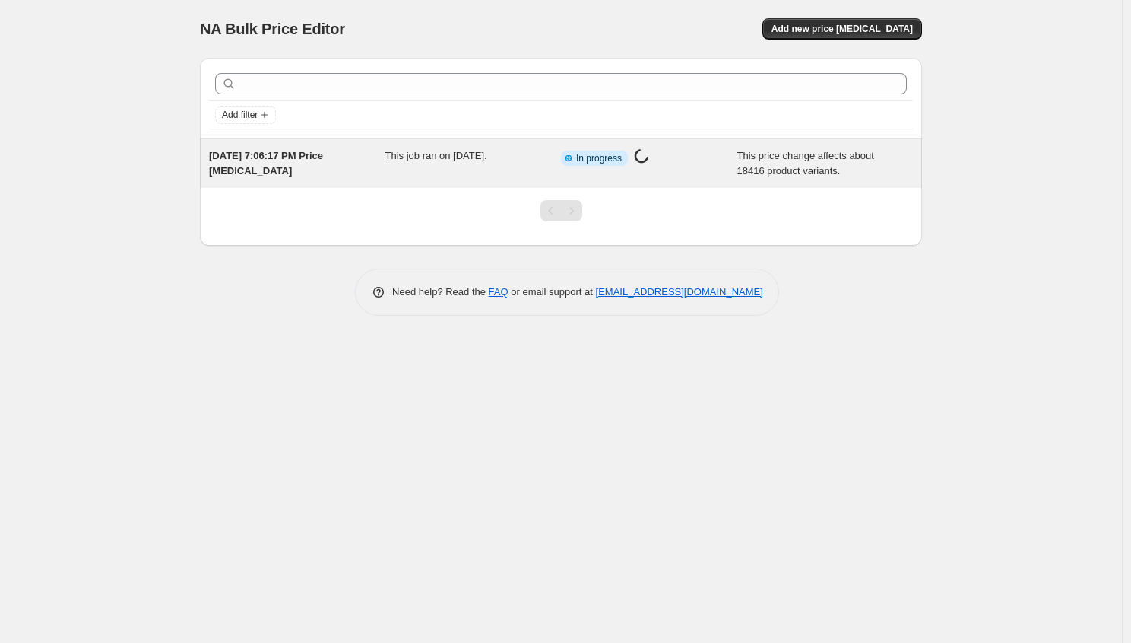
click at [399, 161] on span "This job ran on [DATE]." at bounding box center [437, 155] width 102 height 11
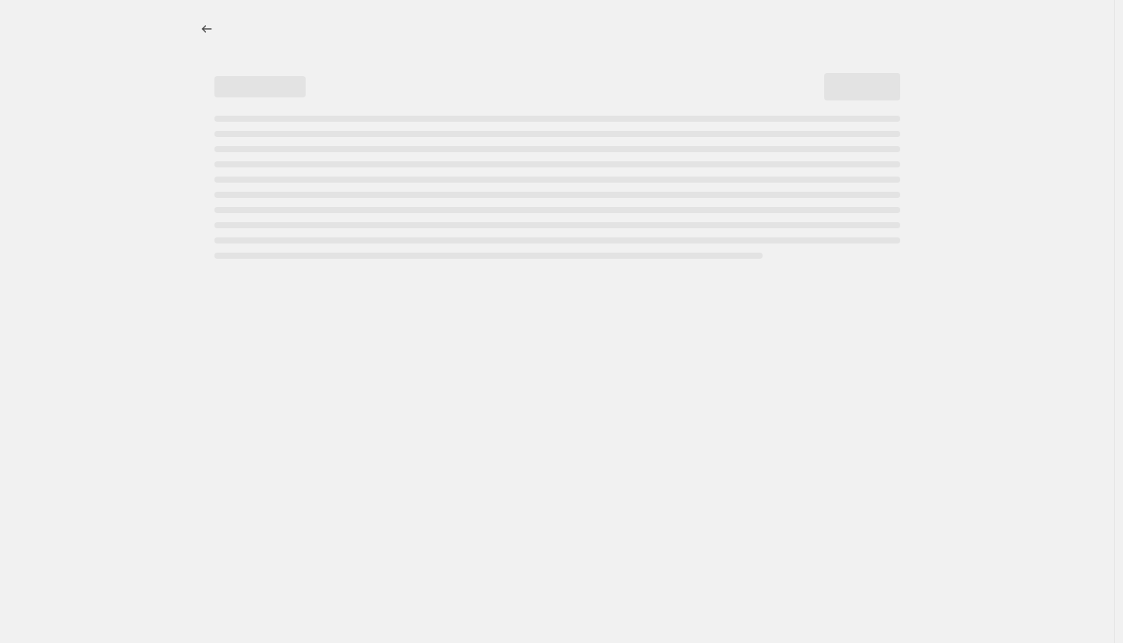
select select "no_change"
select select "percentage"
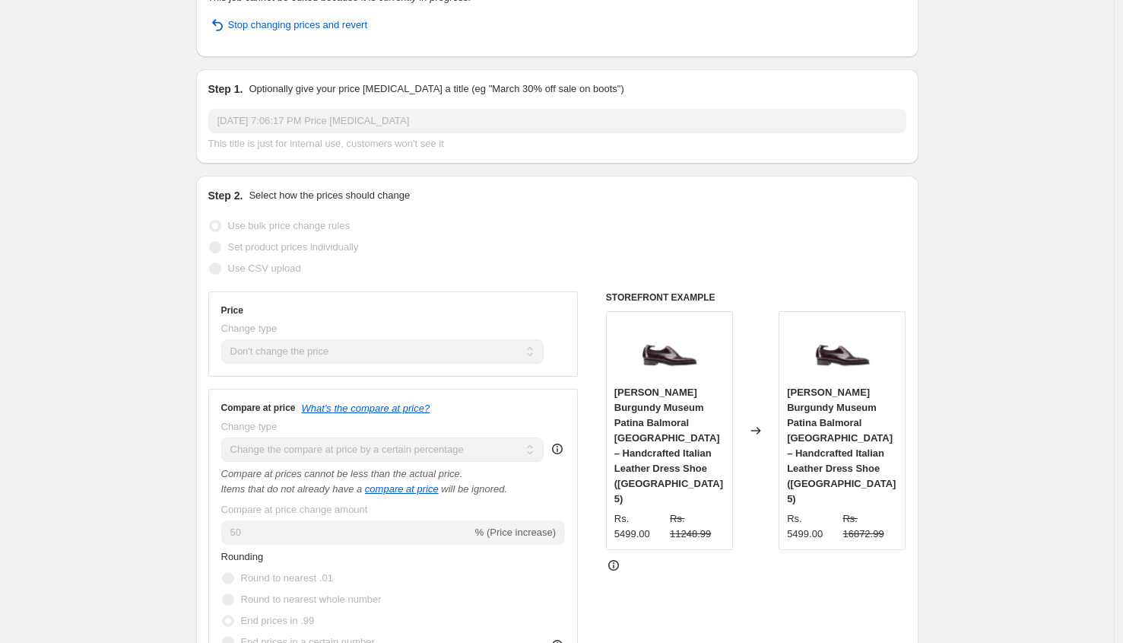
scroll to position [124, 0]
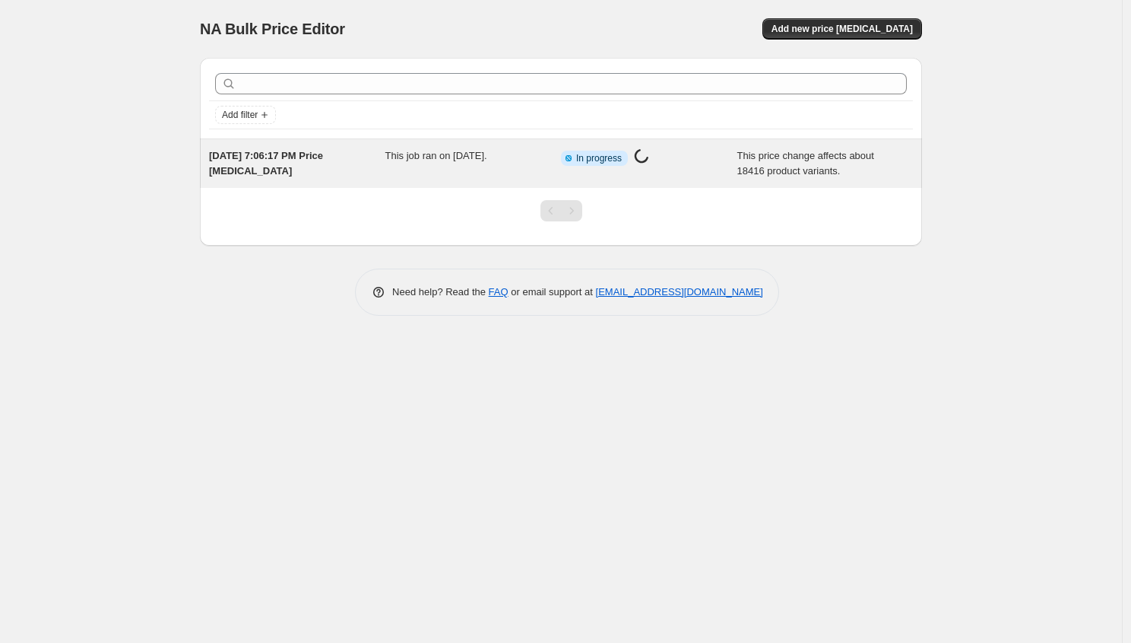
click at [223, 167] on span "[DATE] 7:06:17 PM Price [MEDICAL_DATA]" at bounding box center [266, 163] width 114 height 27
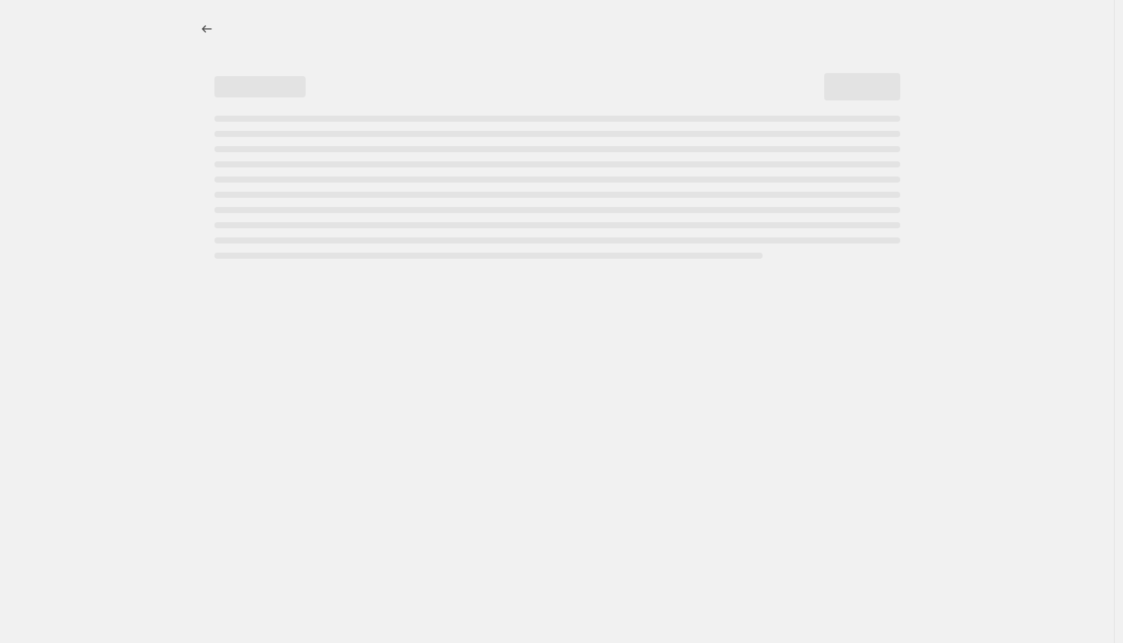
select select "no_change"
select select "percentage"
select select "no_change"
select select "percentage"
select select "no_change"
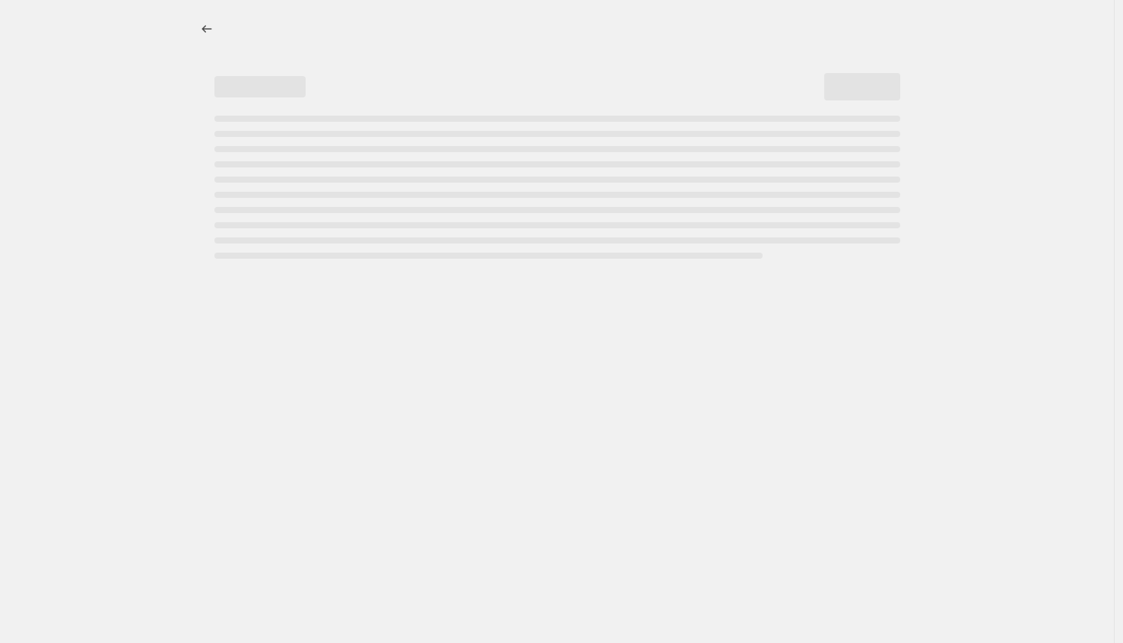
select select "percentage"
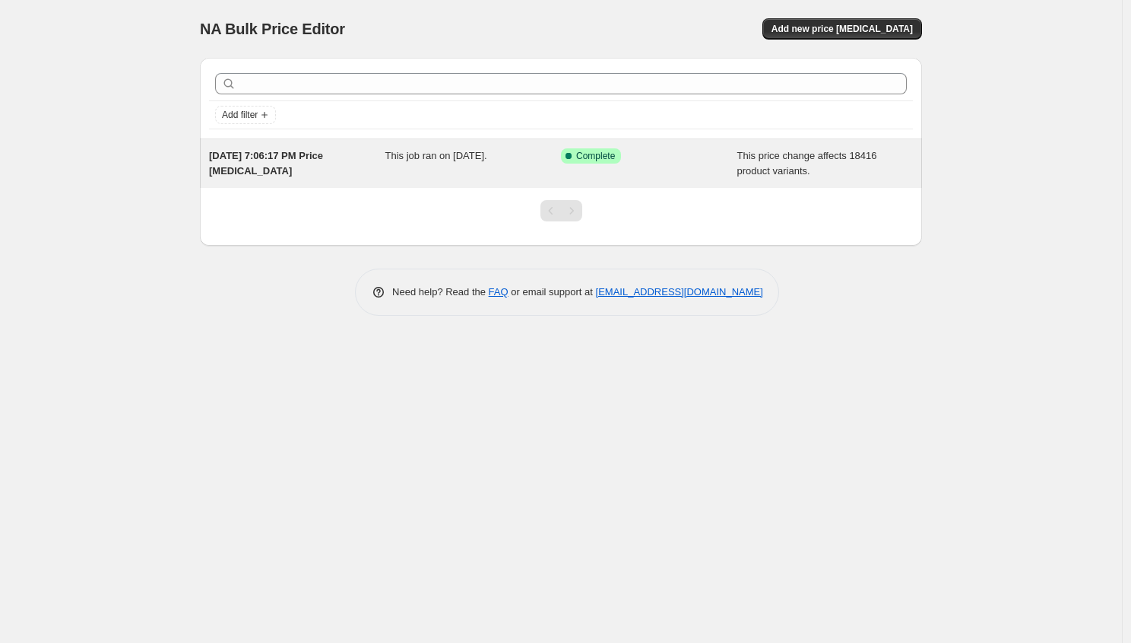
click at [436, 170] on div "This job ran on [DATE]." at bounding box center [474, 163] width 176 height 30
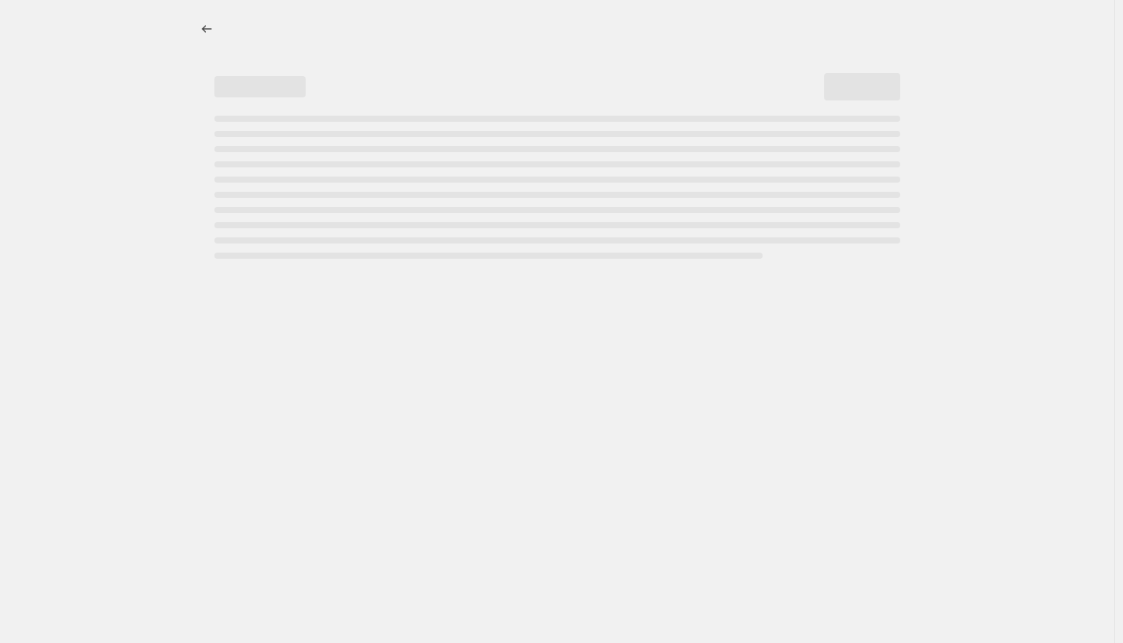
select select "no_change"
select select "percentage"
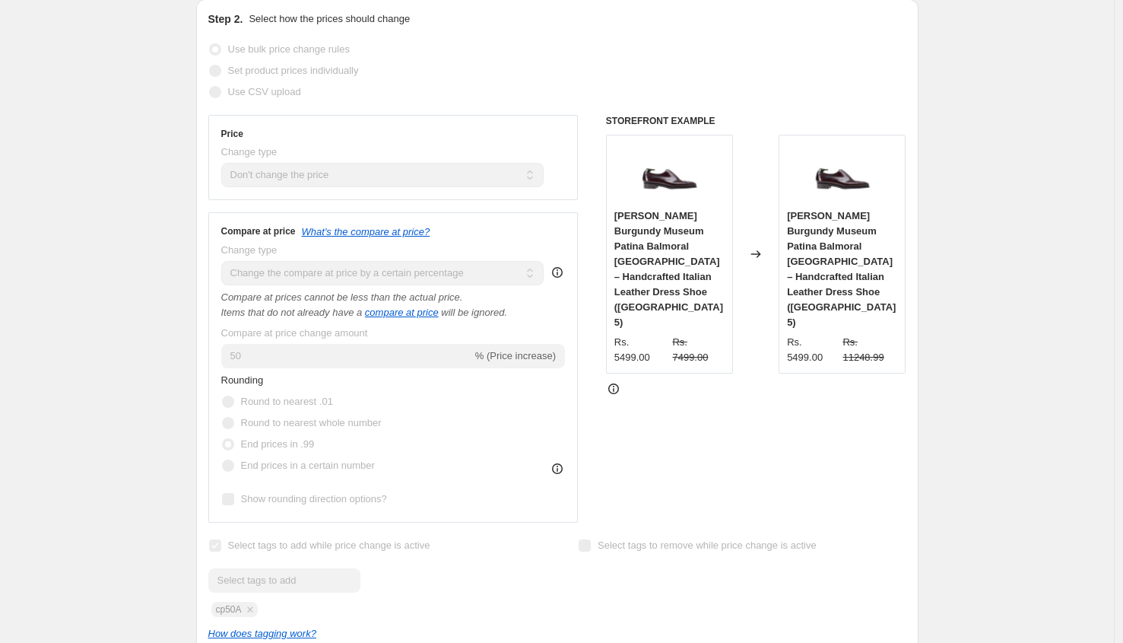
scroll to position [312, 0]
